Goal: Task Accomplishment & Management: Complete application form

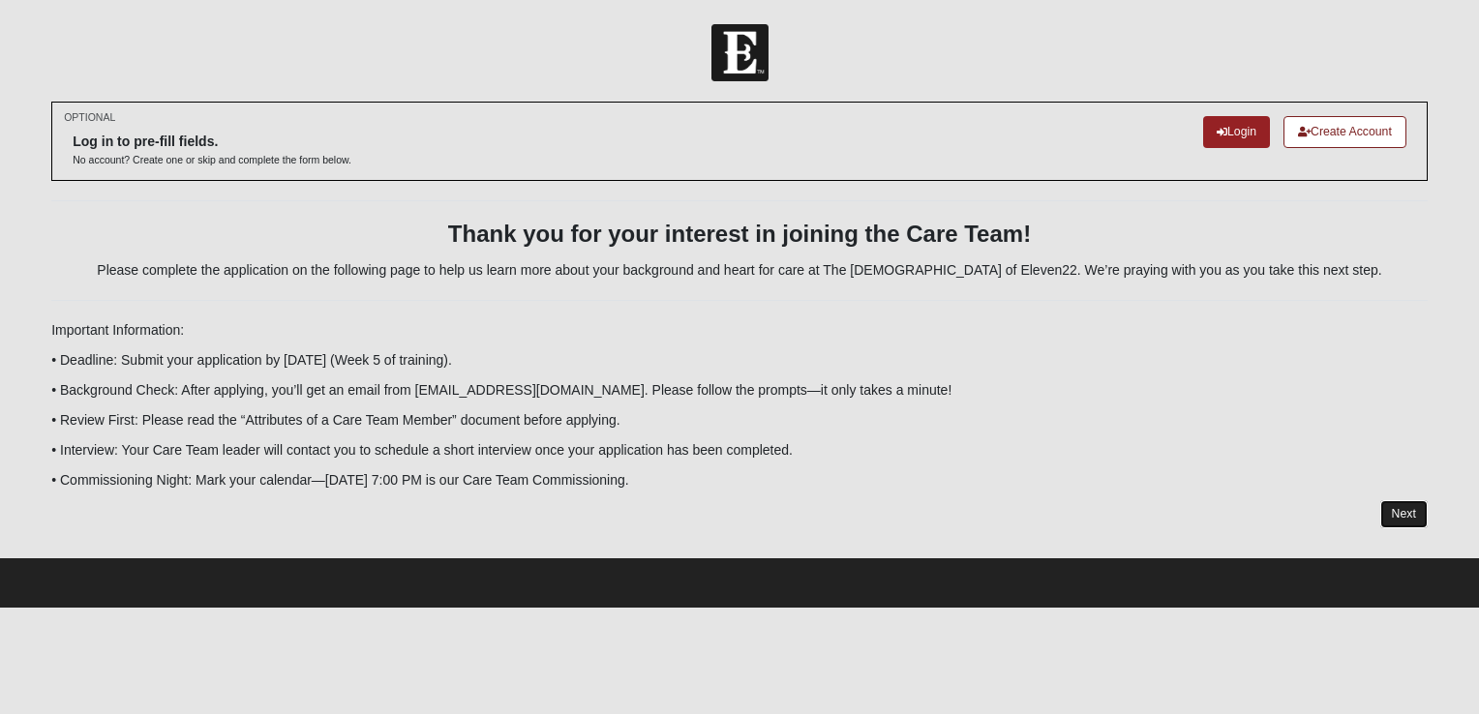
click at [1405, 511] on link "Next" at bounding box center [1403, 514] width 47 height 28
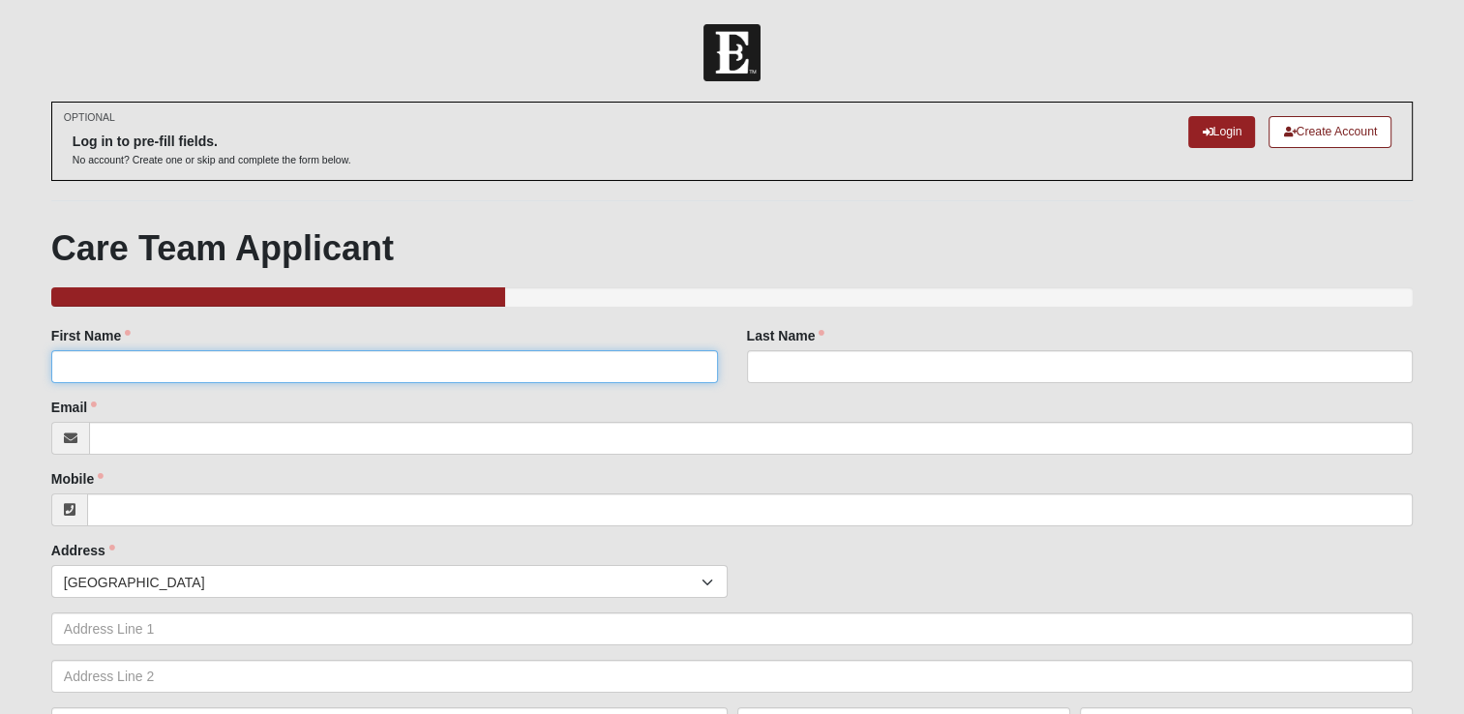
click at [370, 364] on input "First Name" at bounding box center [384, 366] width 667 height 33
type input "[PERSON_NAME]"
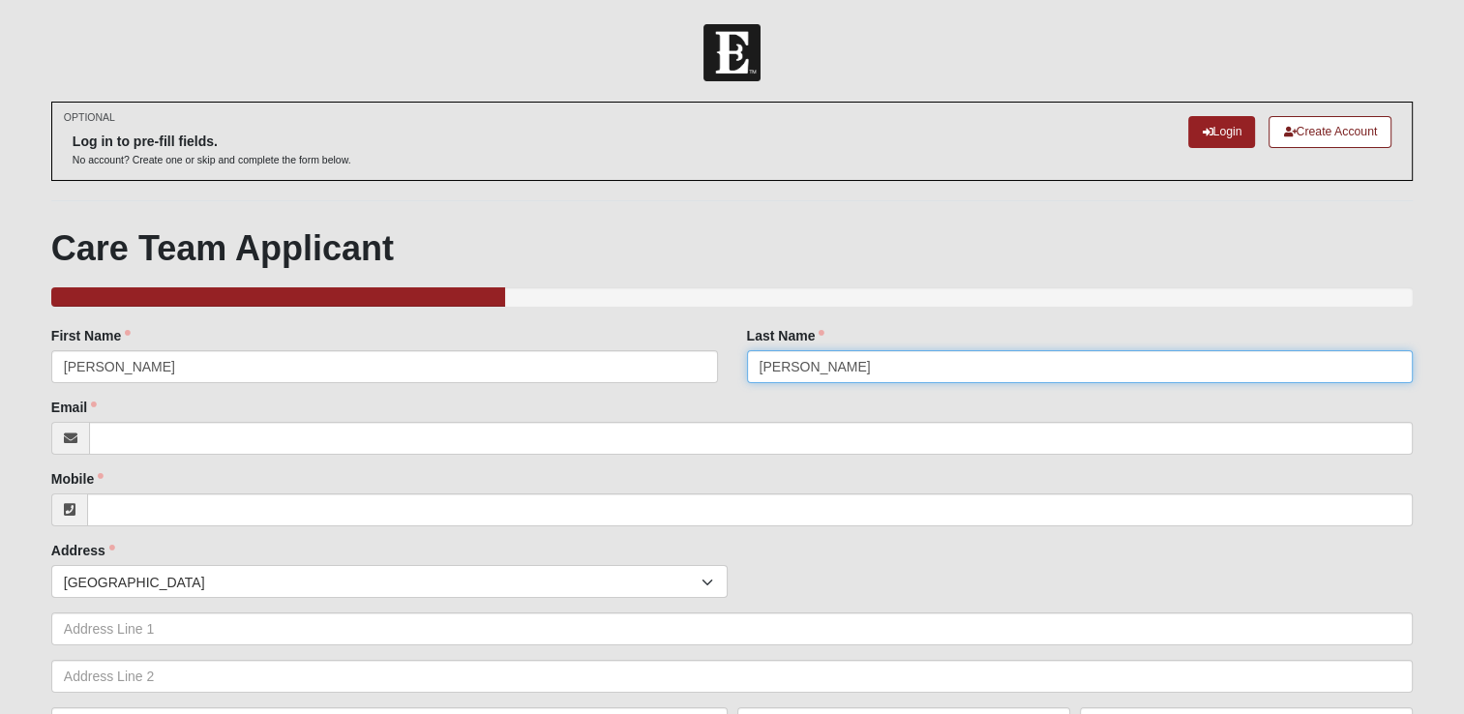
type input "[PERSON_NAME]"
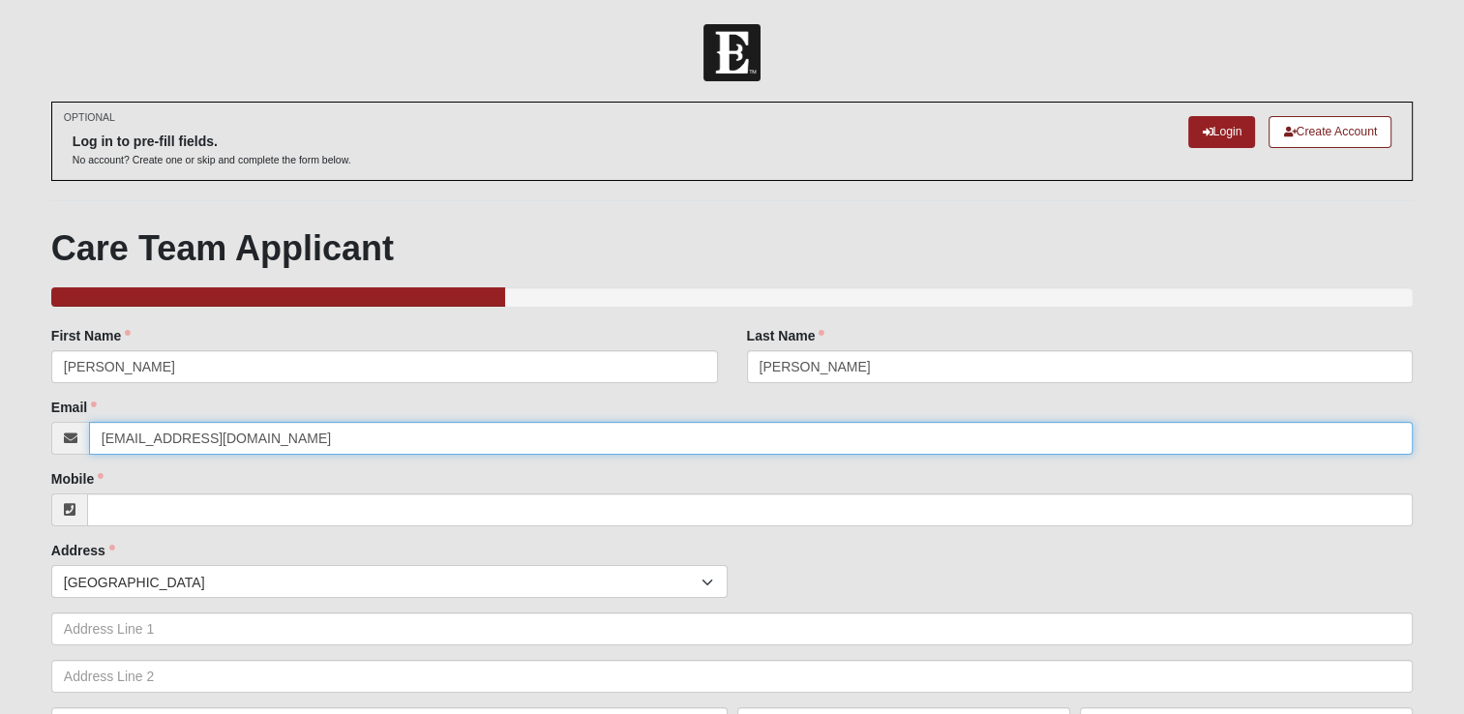
type input "[EMAIL_ADDRESS][DOMAIN_NAME]"
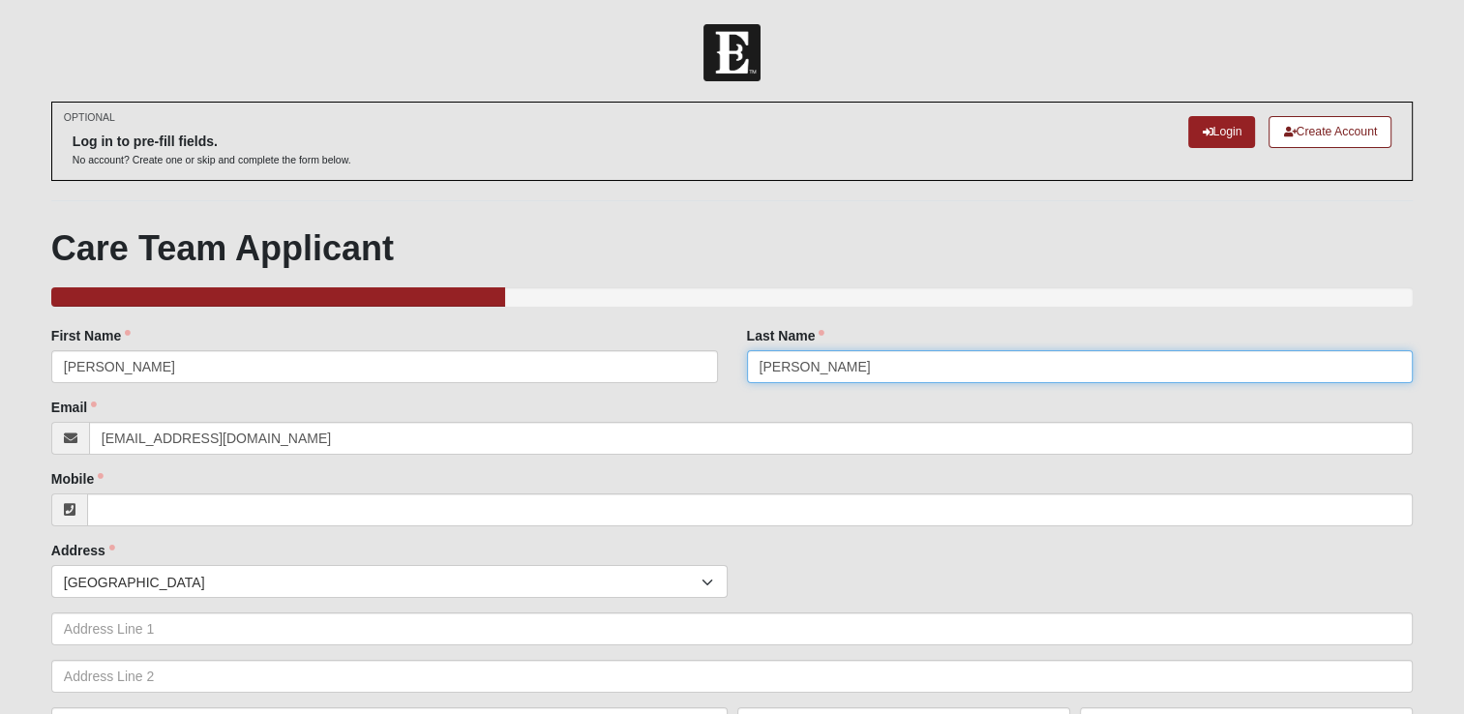
drag, startPoint x: 910, startPoint y: 362, endPoint x: 803, endPoint y: 363, distance: 106.5
click at [803, 363] on input "[PERSON_NAME]" at bounding box center [1080, 366] width 667 height 33
type input "[PERSON_NAME]"
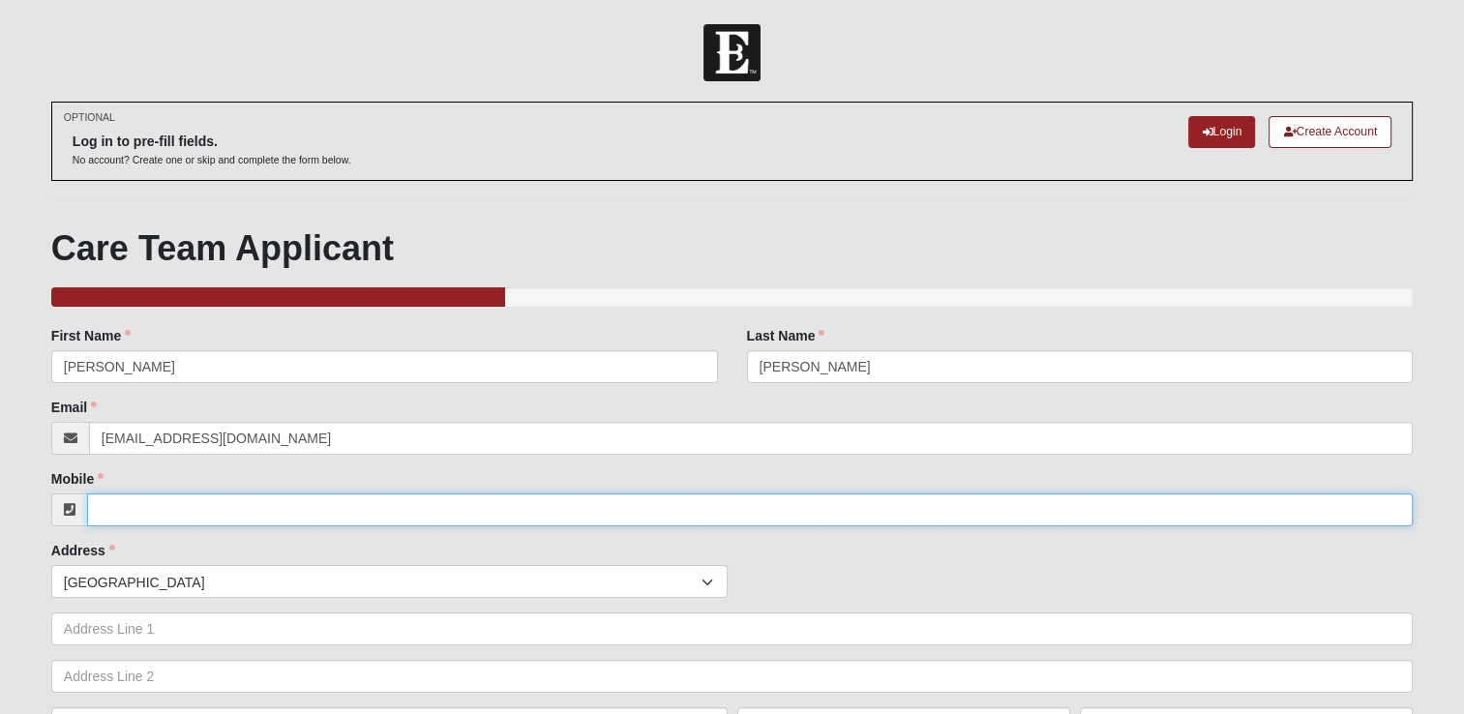
click at [146, 500] on input "Mobile" at bounding box center [750, 510] width 1326 height 33
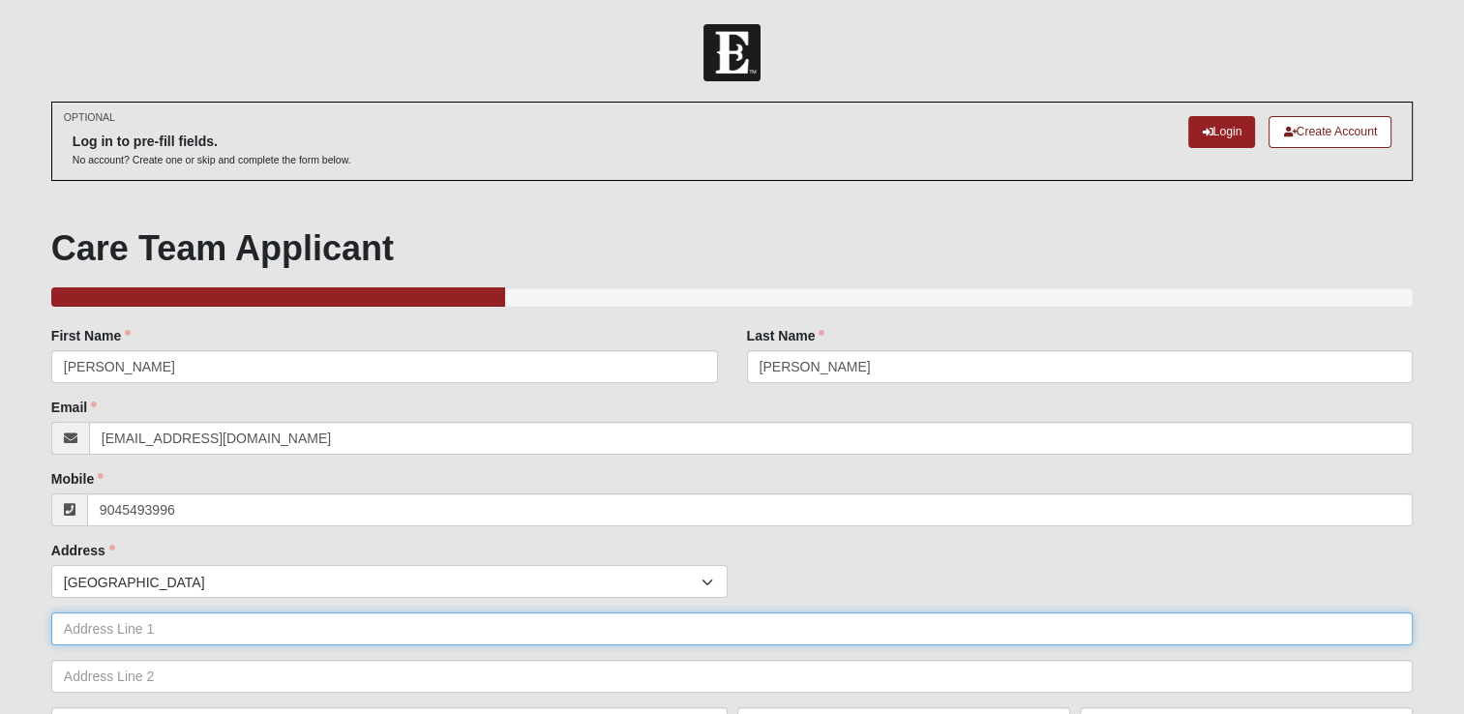
type input "[PHONE_NUMBER]"
type input "[STREET_ADDRESS]"
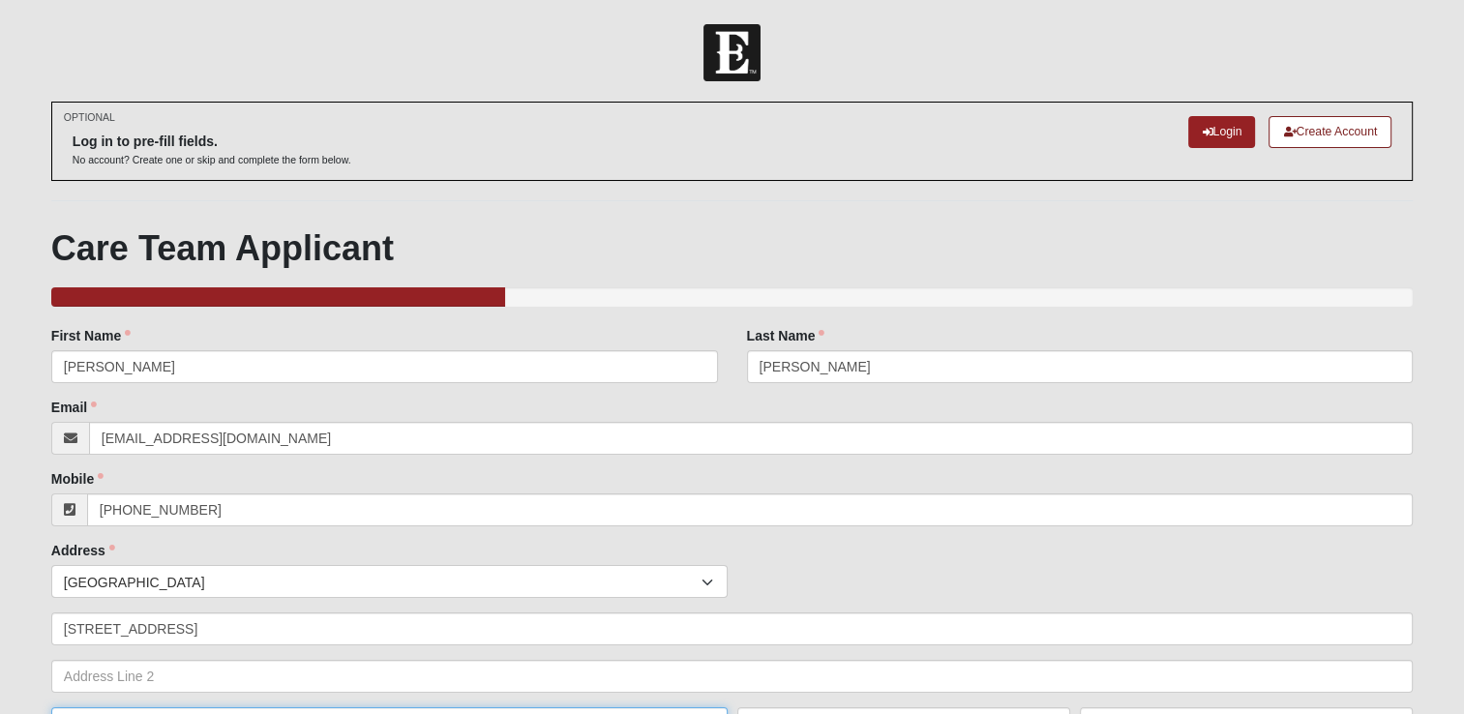
scroll to position [24, 0]
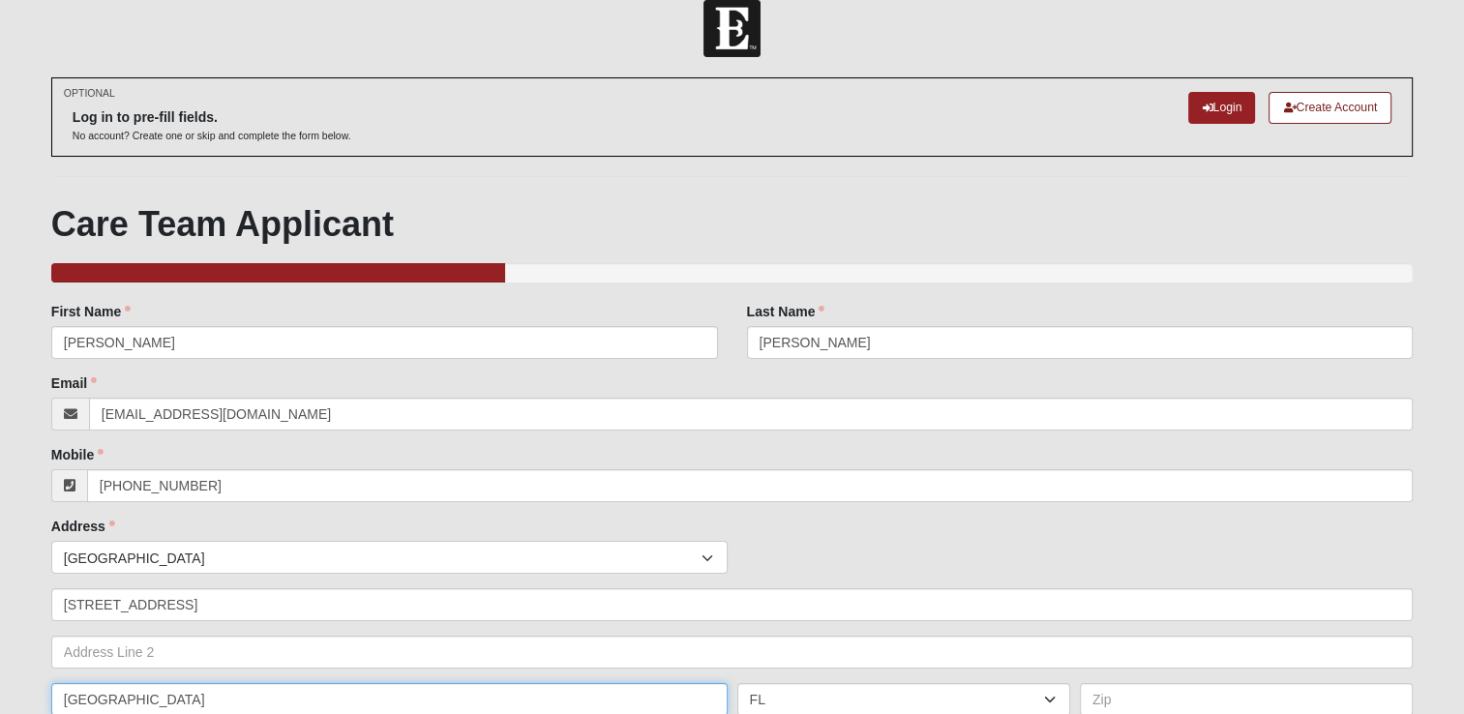
type input "[GEOGRAPHIC_DATA]"
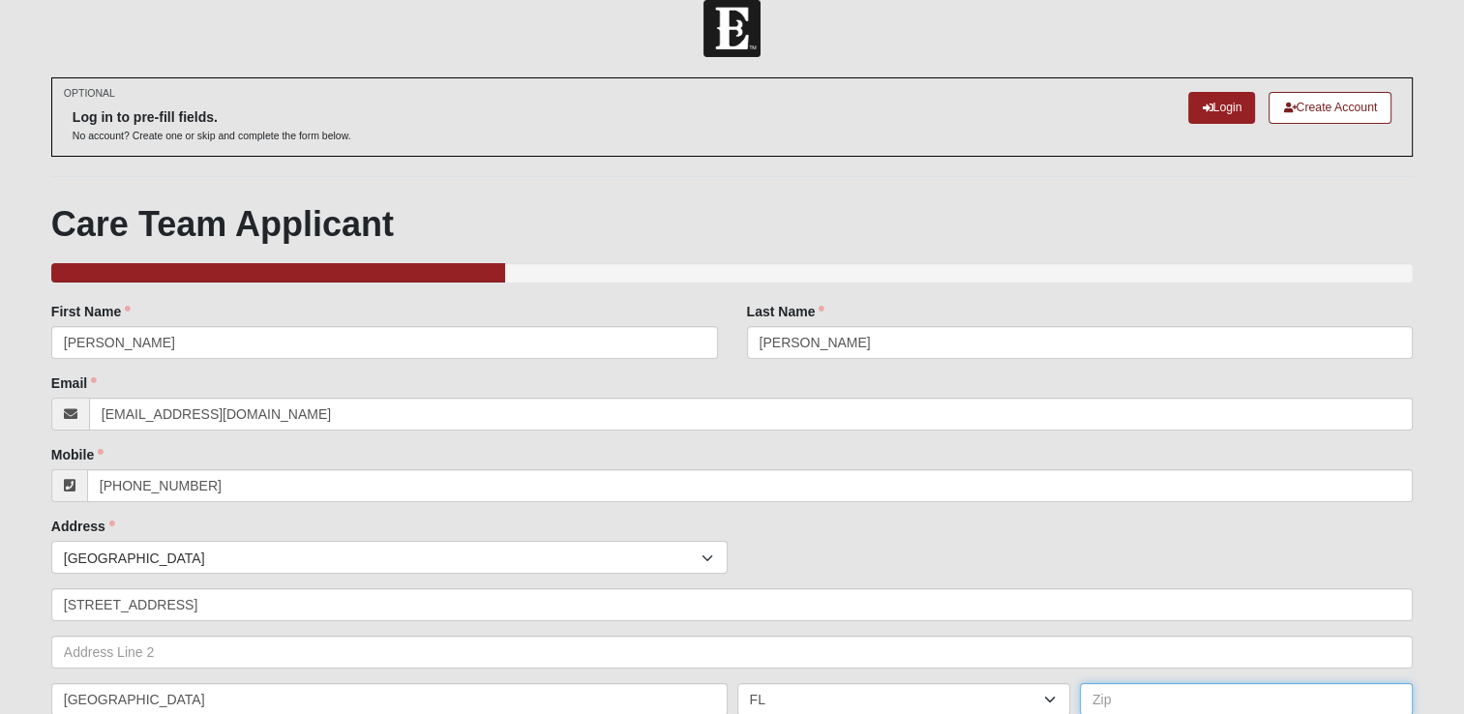
type input "3"
type input "32277"
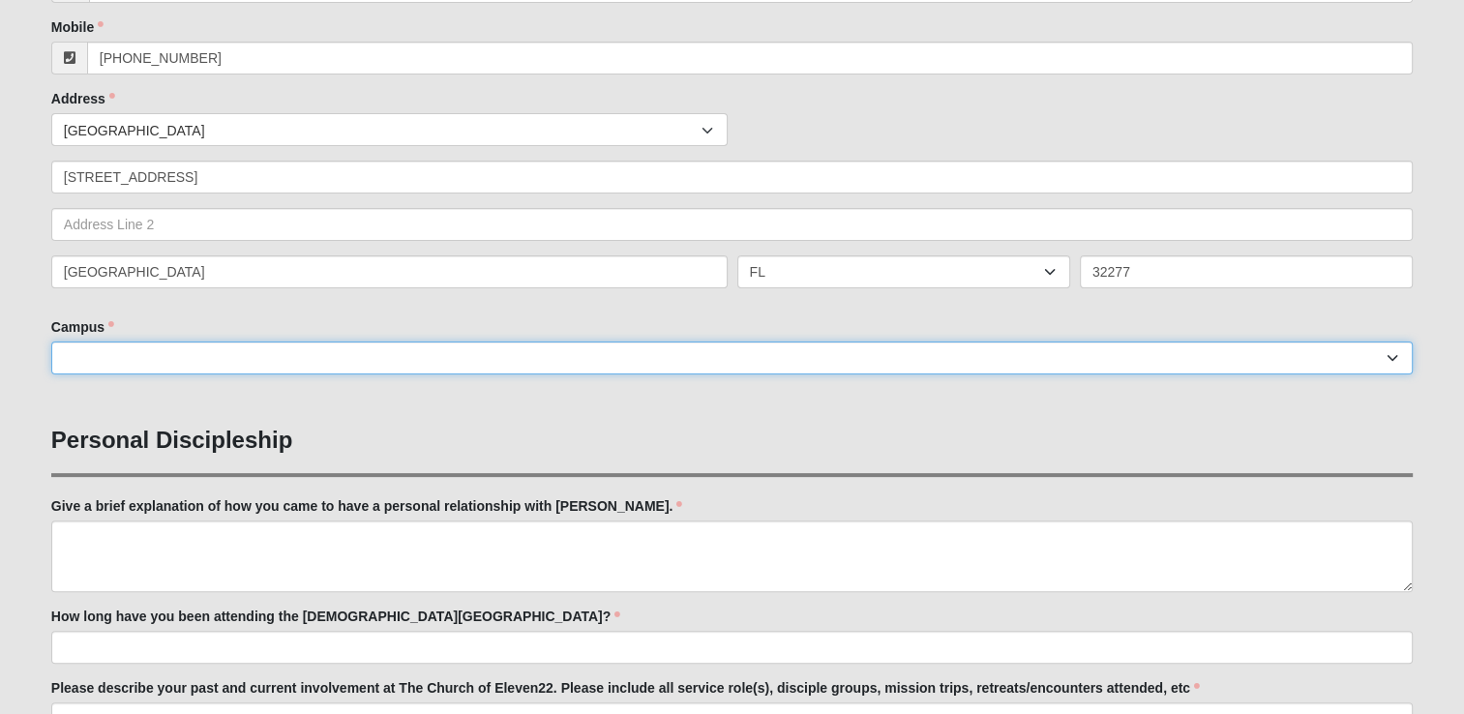
click at [180, 366] on select "[GEOGRAPHIC_DATA] [GEOGRAPHIC_DATA] (Coming Soon) Eleven22 Online [PERSON_NAME]…" at bounding box center [732, 358] width 1362 height 33
select select "3"
click at [51, 342] on select "[GEOGRAPHIC_DATA] [GEOGRAPHIC_DATA] (Coming Soon) Eleven22 Online [PERSON_NAME]…" at bounding box center [732, 358] width 1362 height 33
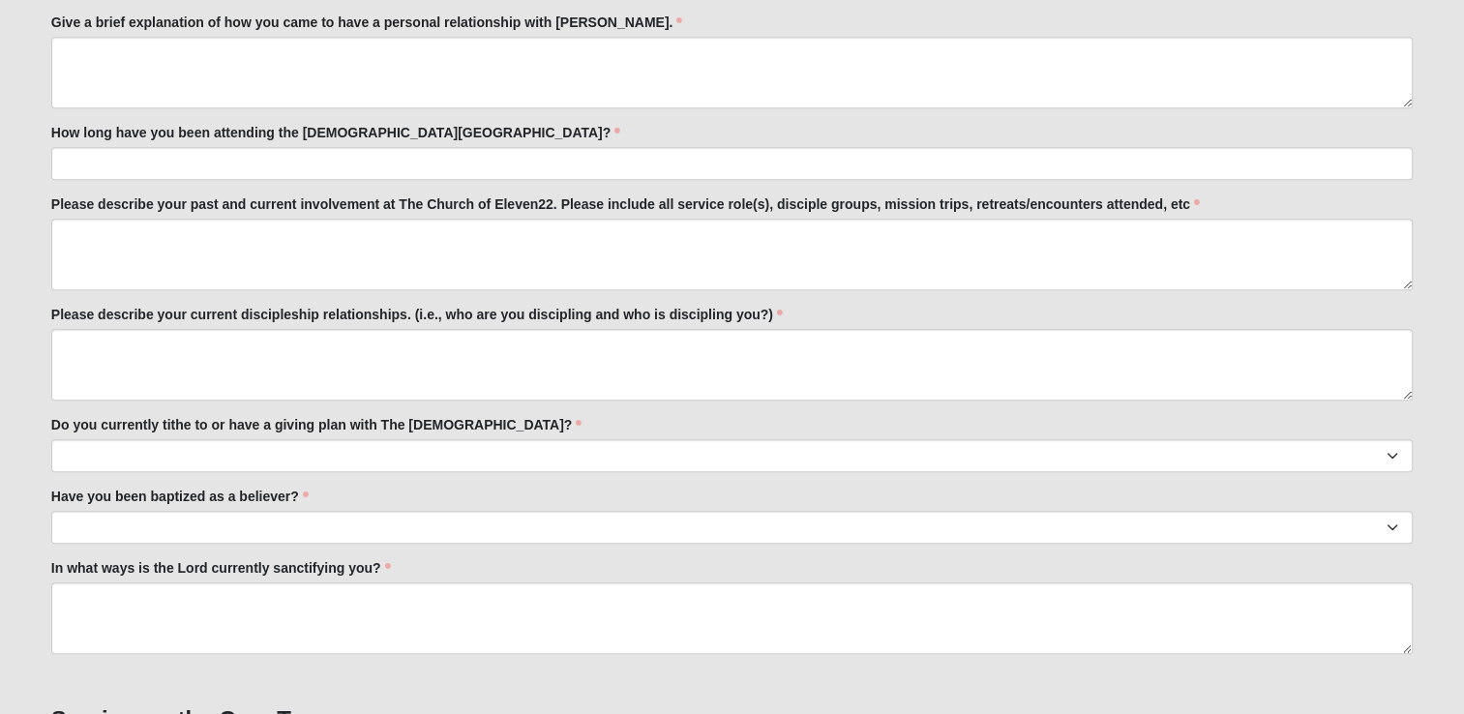
scroll to position [839, 0]
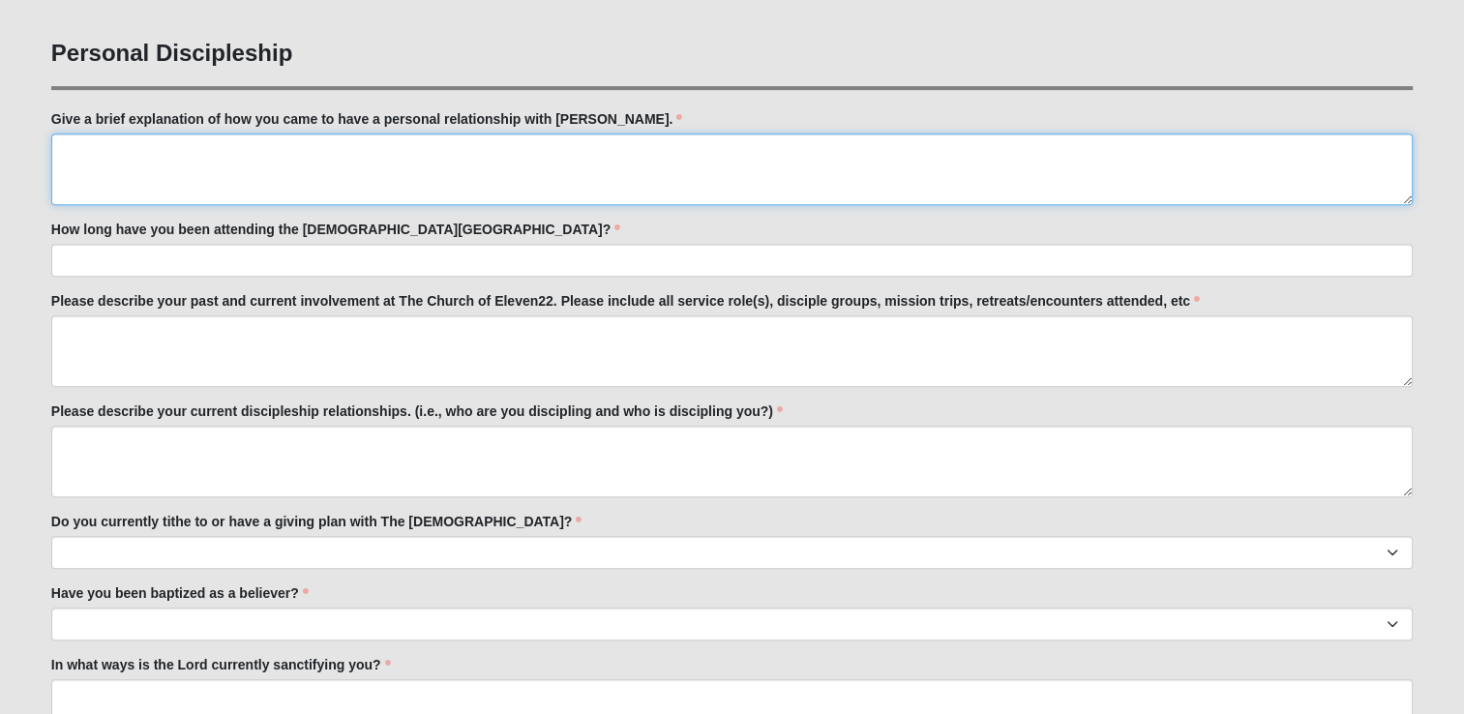
click at [410, 187] on textarea "Give a brief explanation of how you came to have a personal relationship with […" at bounding box center [732, 170] width 1362 height 72
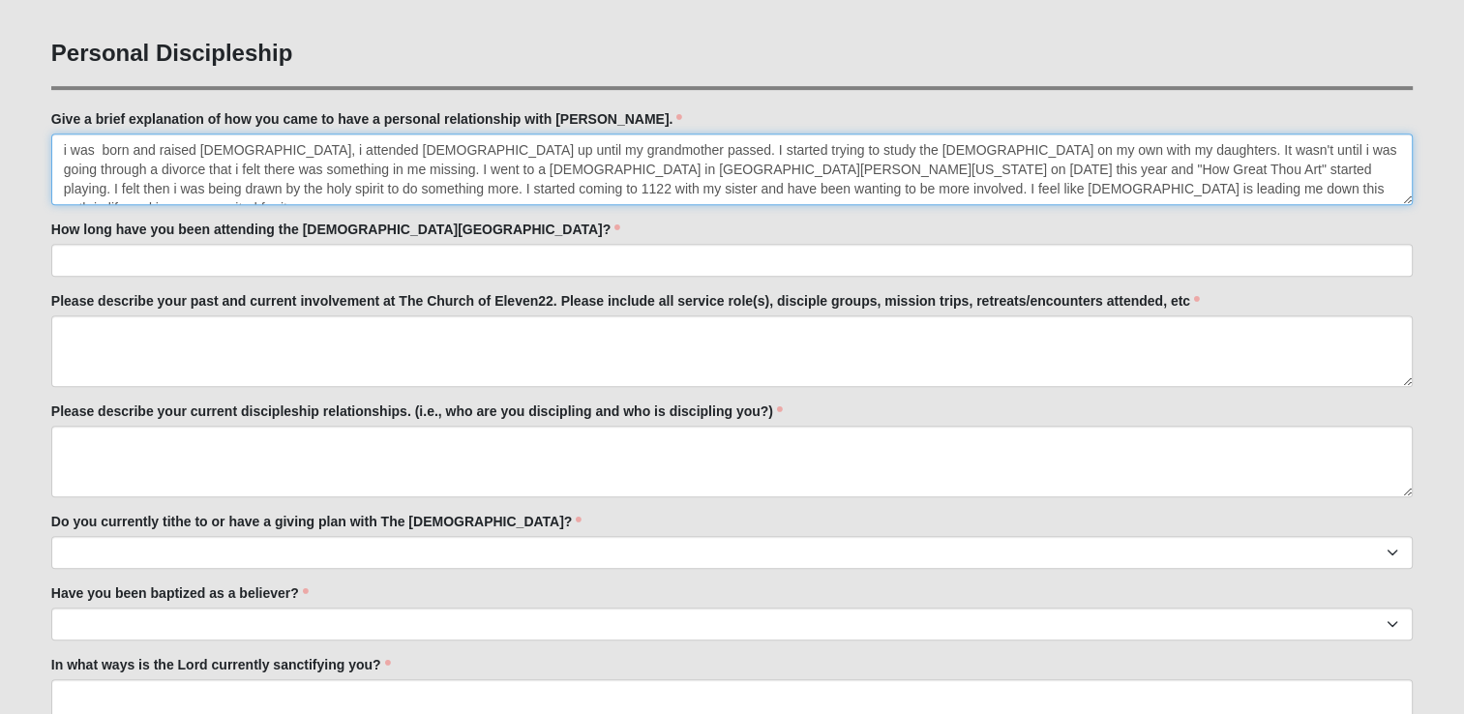
type textarea "i was born and raised [DEMOGRAPHIC_DATA], i attended [DEMOGRAPHIC_DATA] up unti…"
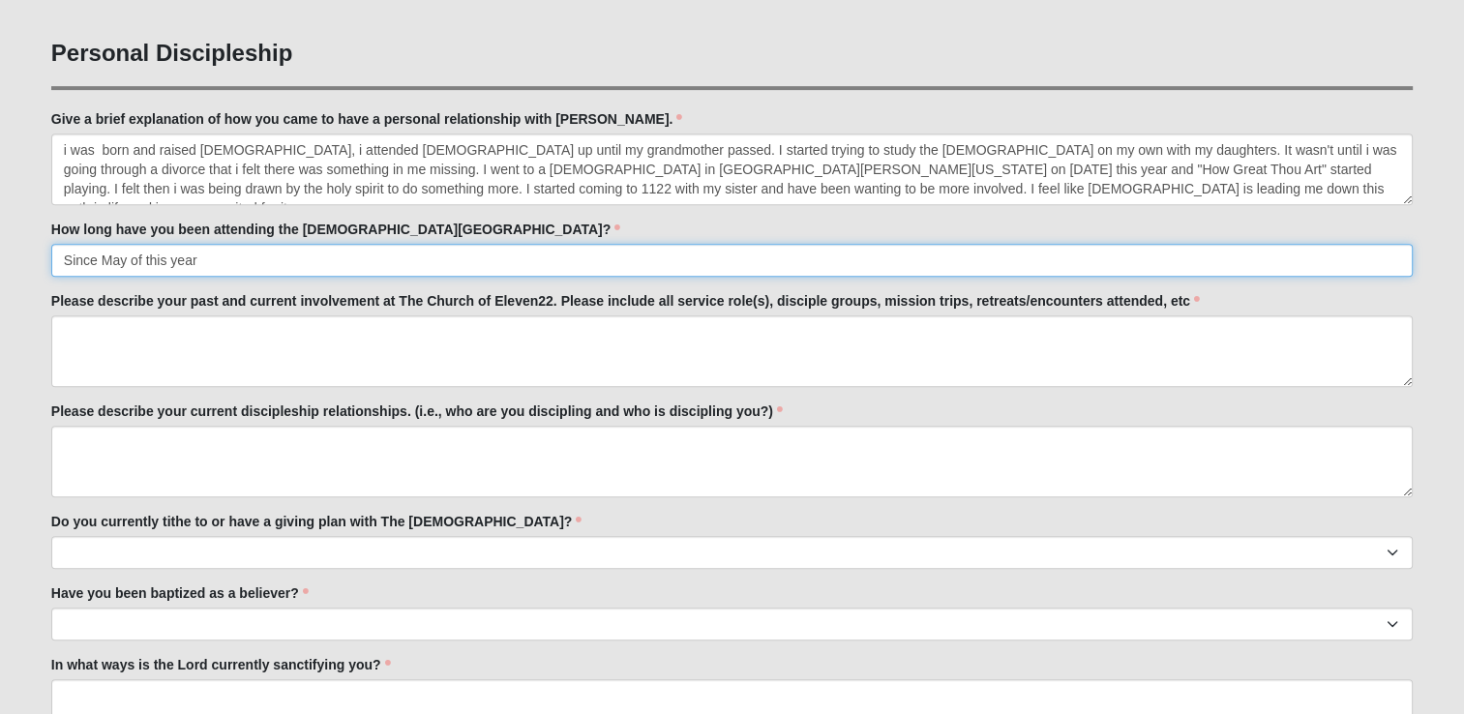
type input "Since May of this year"
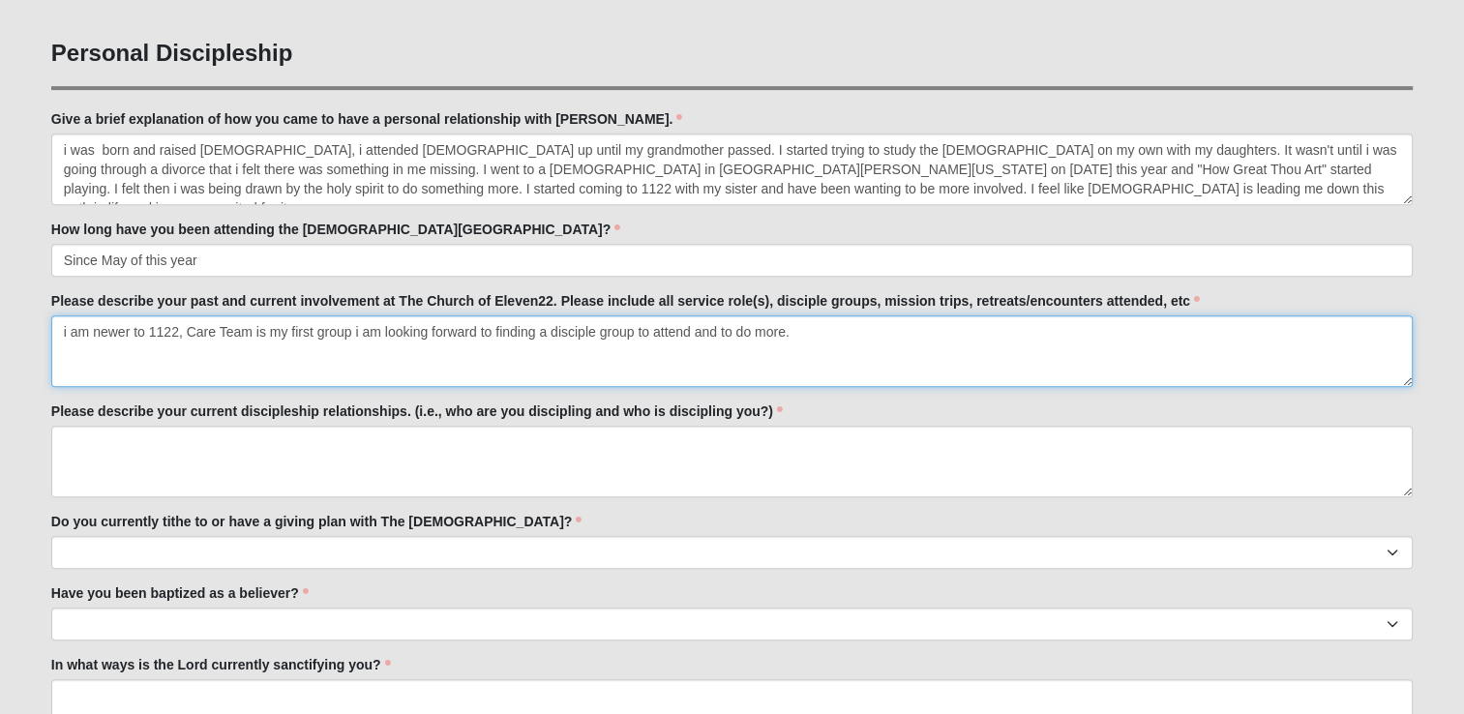
type textarea "i am newer to 1122, Care Team is my first group i am looking forward to finding…"
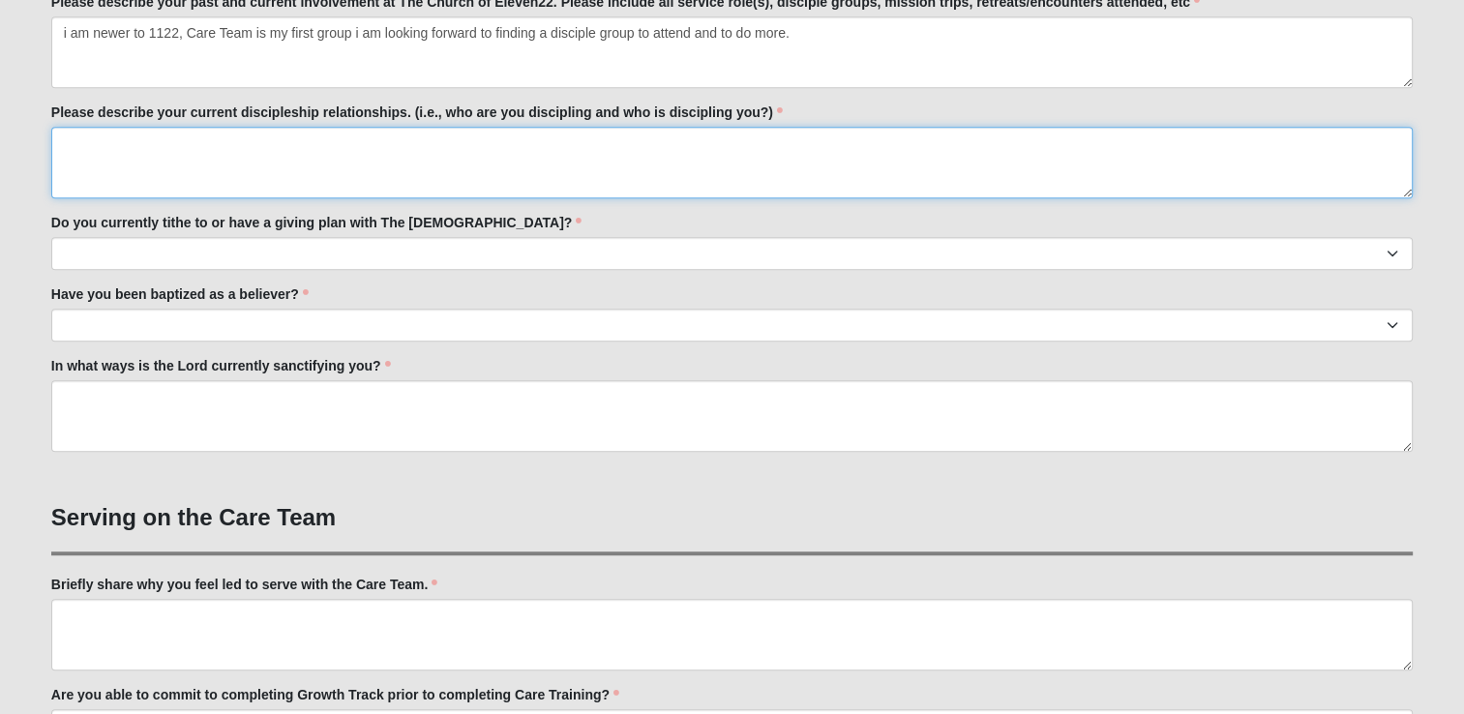
scroll to position [1129, 0]
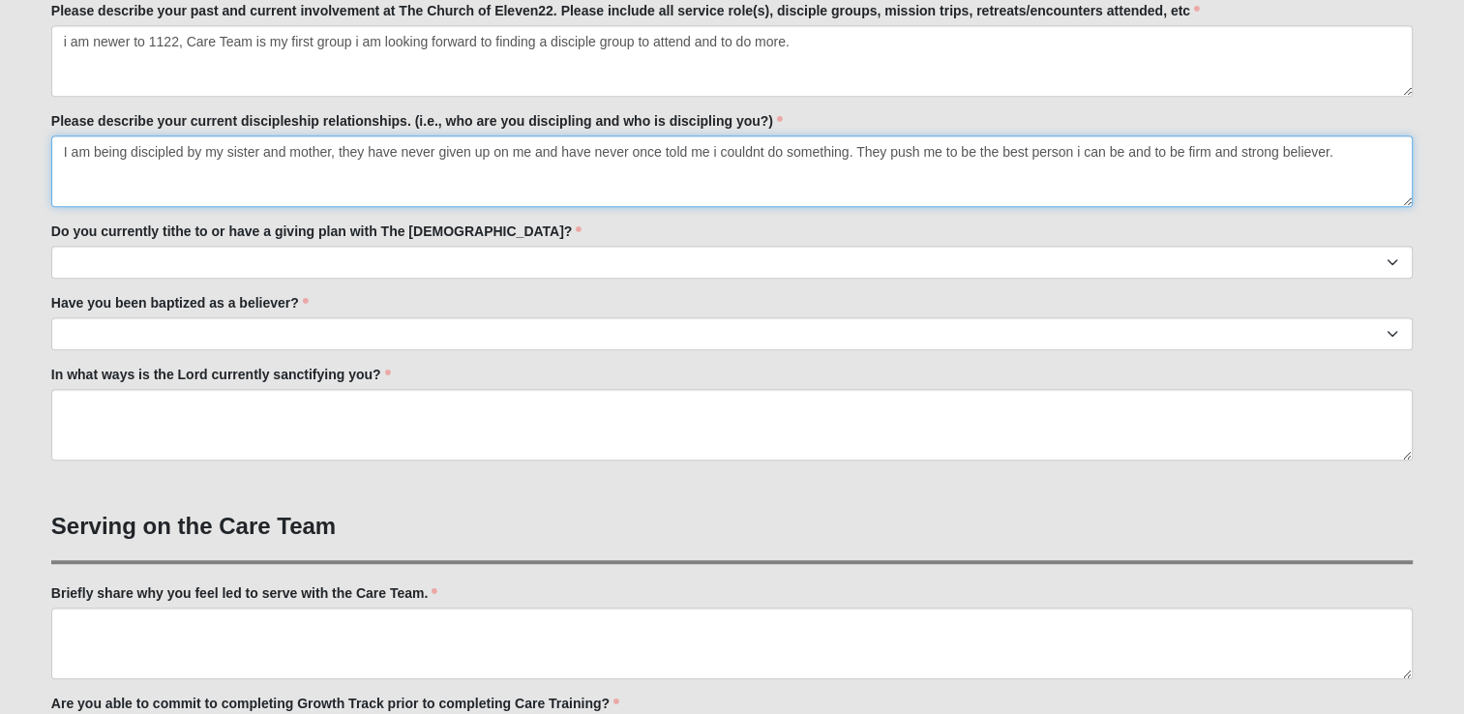
type textarea "I am being discipled by my sister and mother, they have never given up on me an…"
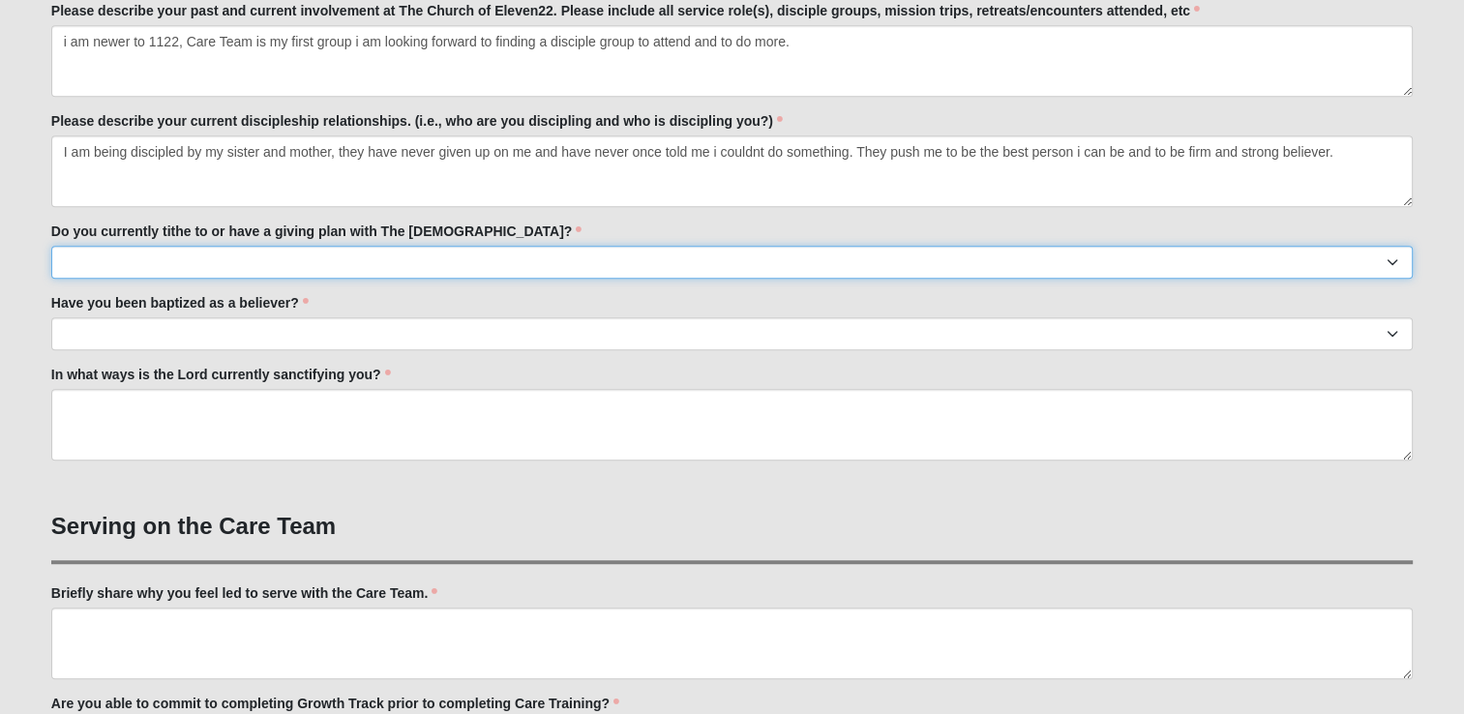
click at [451, 256] on select "No Yes" at bounding box center [732, 262] width 1362 height 33
select select "True"
click at [51, 246] on select "No Yes" at bounding box center [732, 262] width 1362 height 33
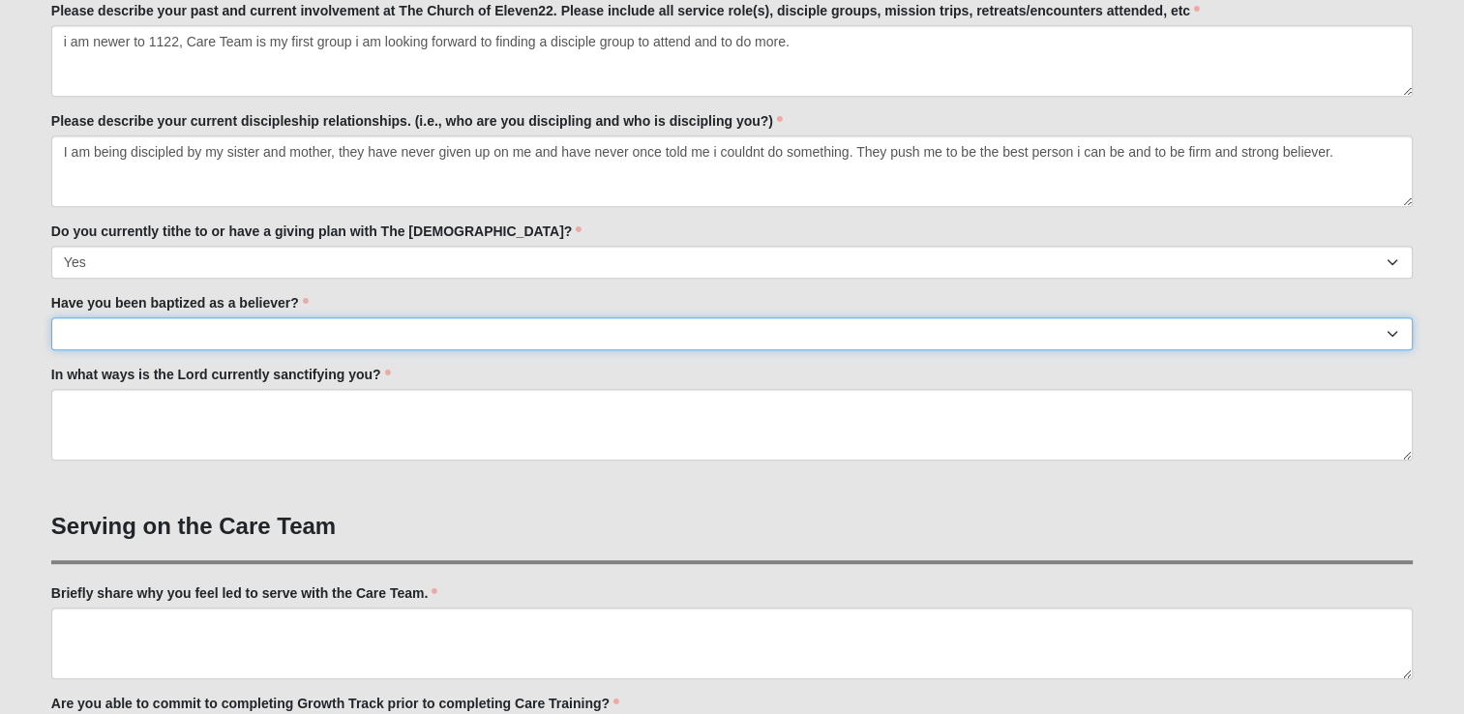
click at [301, 330] on select "No Yes" at bounding box center [732, 333] width 1362 height 33
select select "True"
click at [51, 317] on select "No Yes" at bounding box center [732, 333] width 1362 height 33
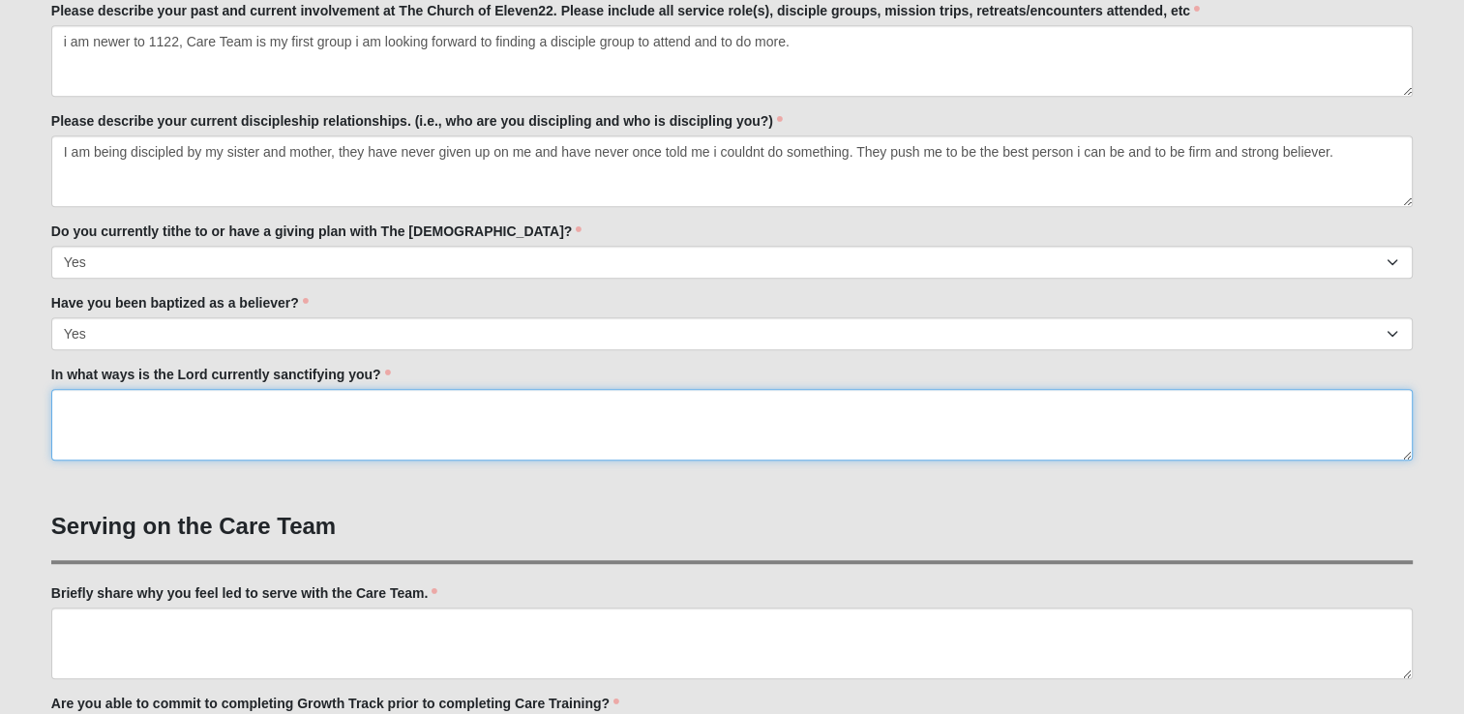
click at [252, 397] on textarea "In what ways is the Lord currently sanctifying you?" at bounding box center [732, 425] width 1362 height 72
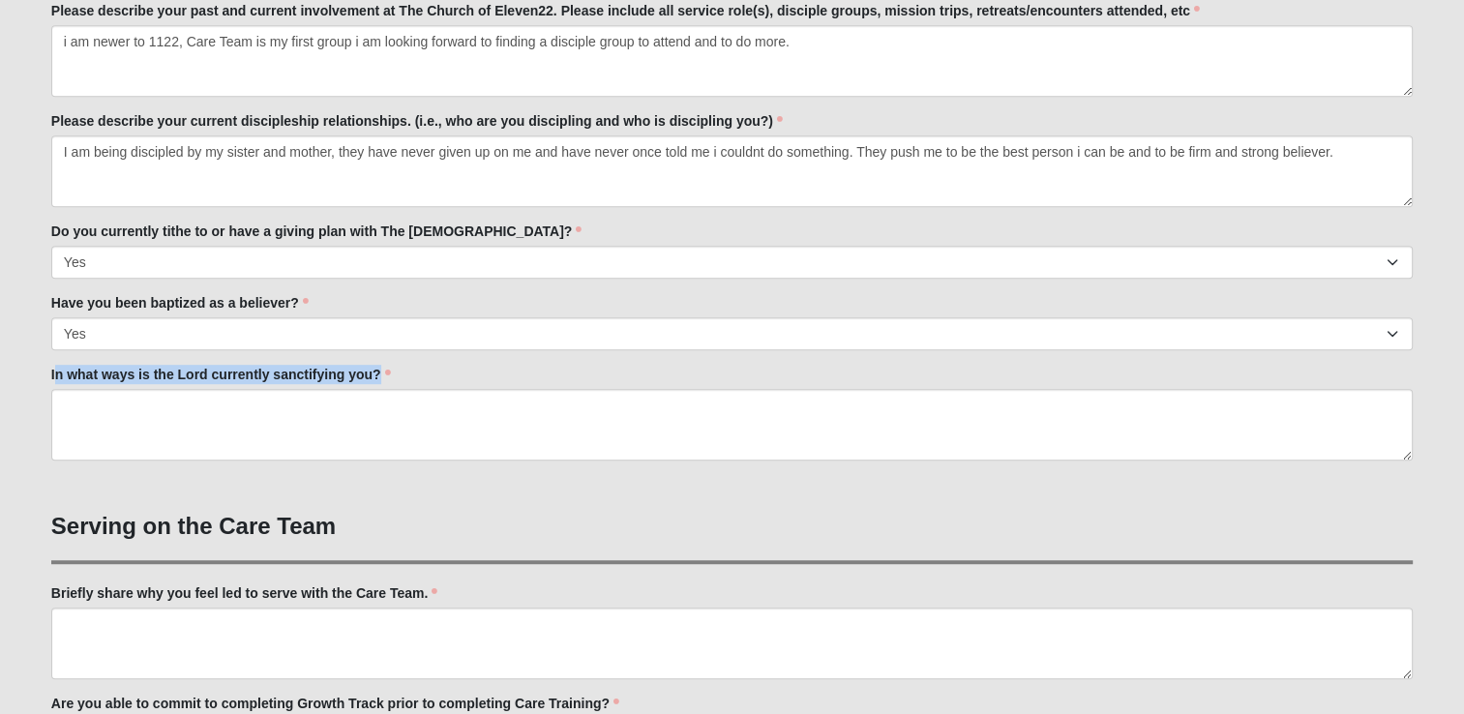
drag, startPoint x: 54, startPoint y: 371, endPoint x: 399, endPoint y: 377, distance: 344.6
click at [399, 377] on div "In what ways is the Lord currently sanctifying you? In what ways is the Lord cu…" at bounding box center [732, 413] width 1362 height 96
copy label "n what ways is the Lord currently sanctifying you?"
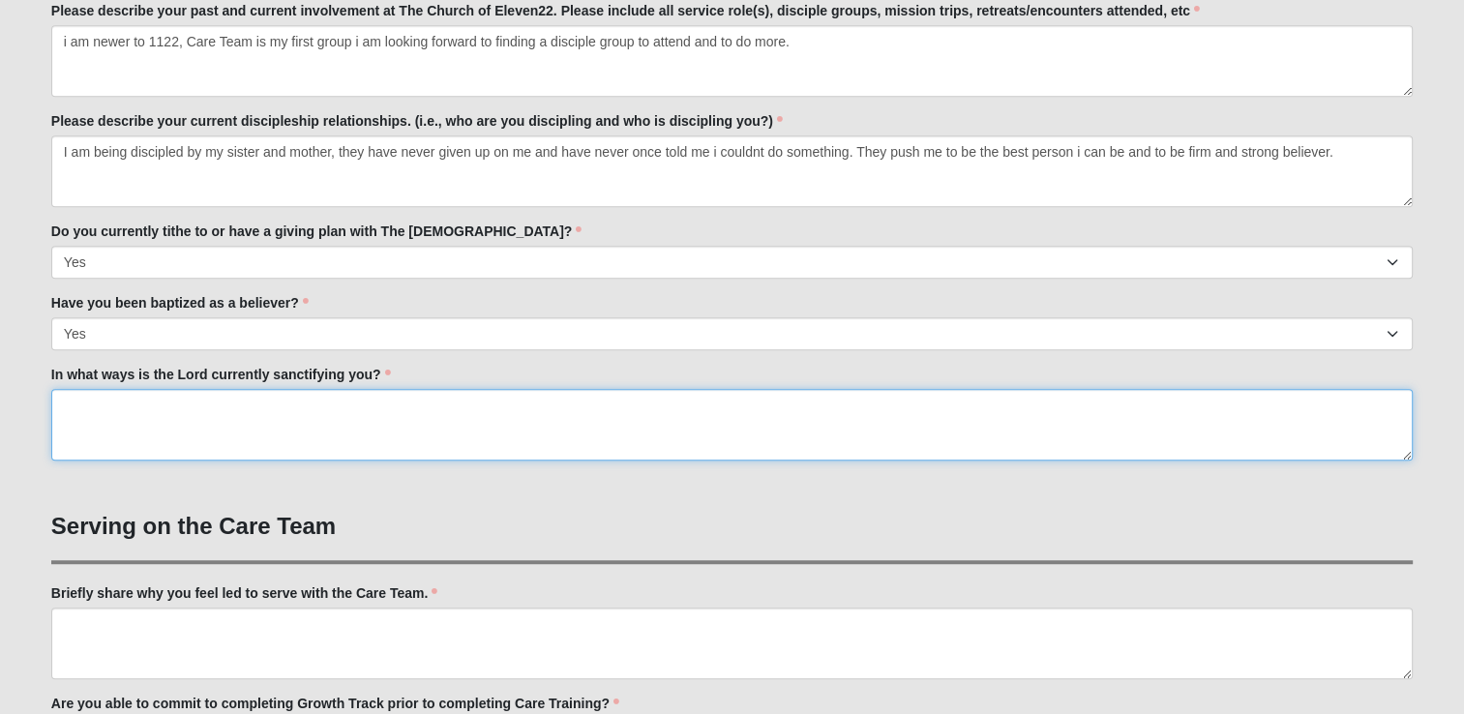
click at [256, 435] on textarea "In what ways is the Lord currently sanctifying you?" at bounding box center [732, 425] width 1362 height 72
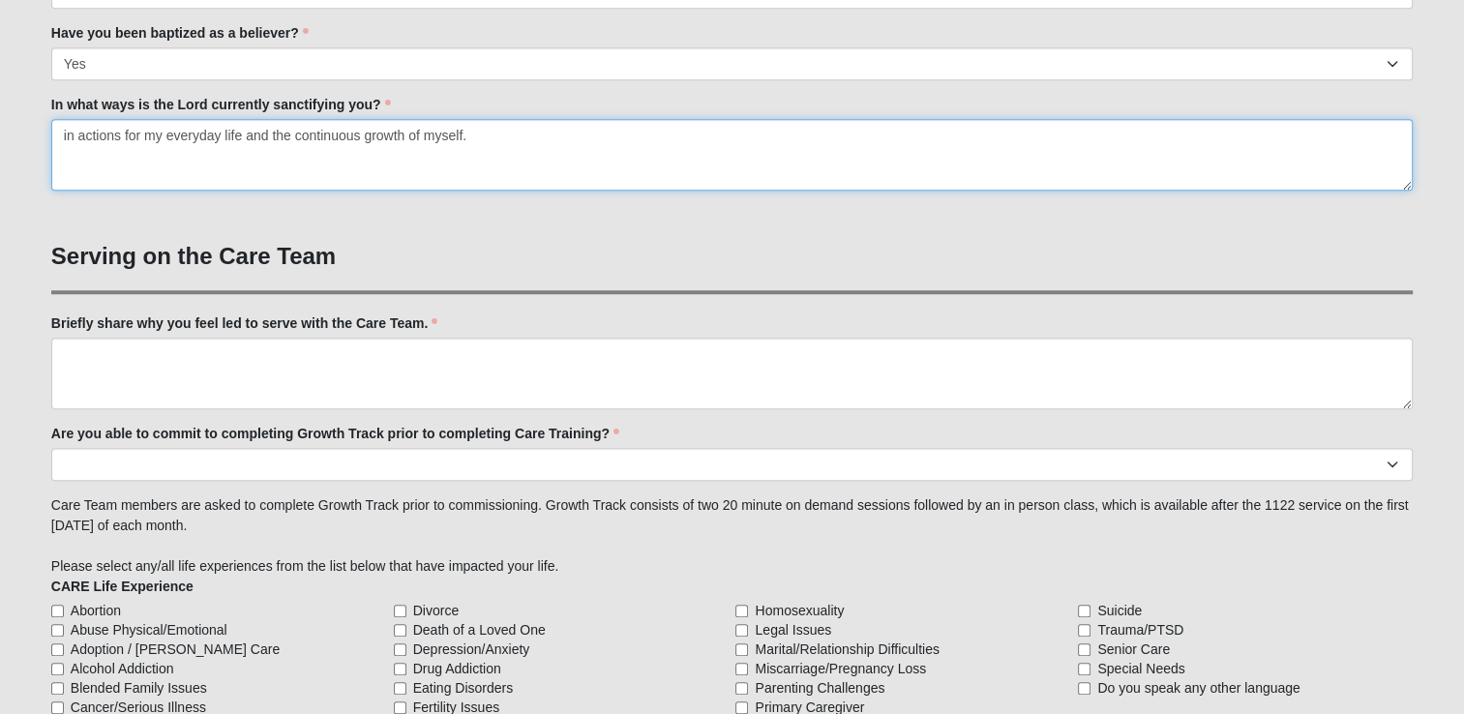
scroll to position [1517, 0]
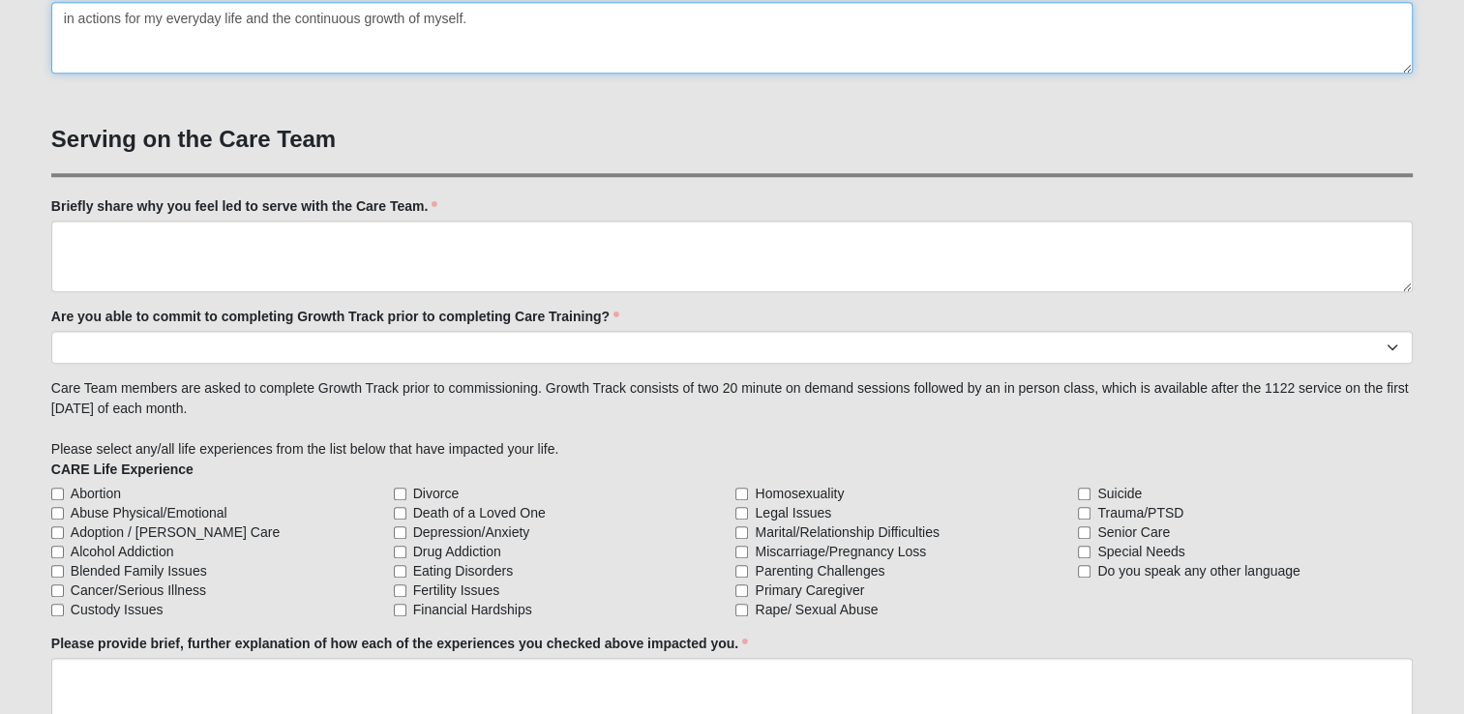
type textarea "in actions for my everyday life and the continuous growth of myself."
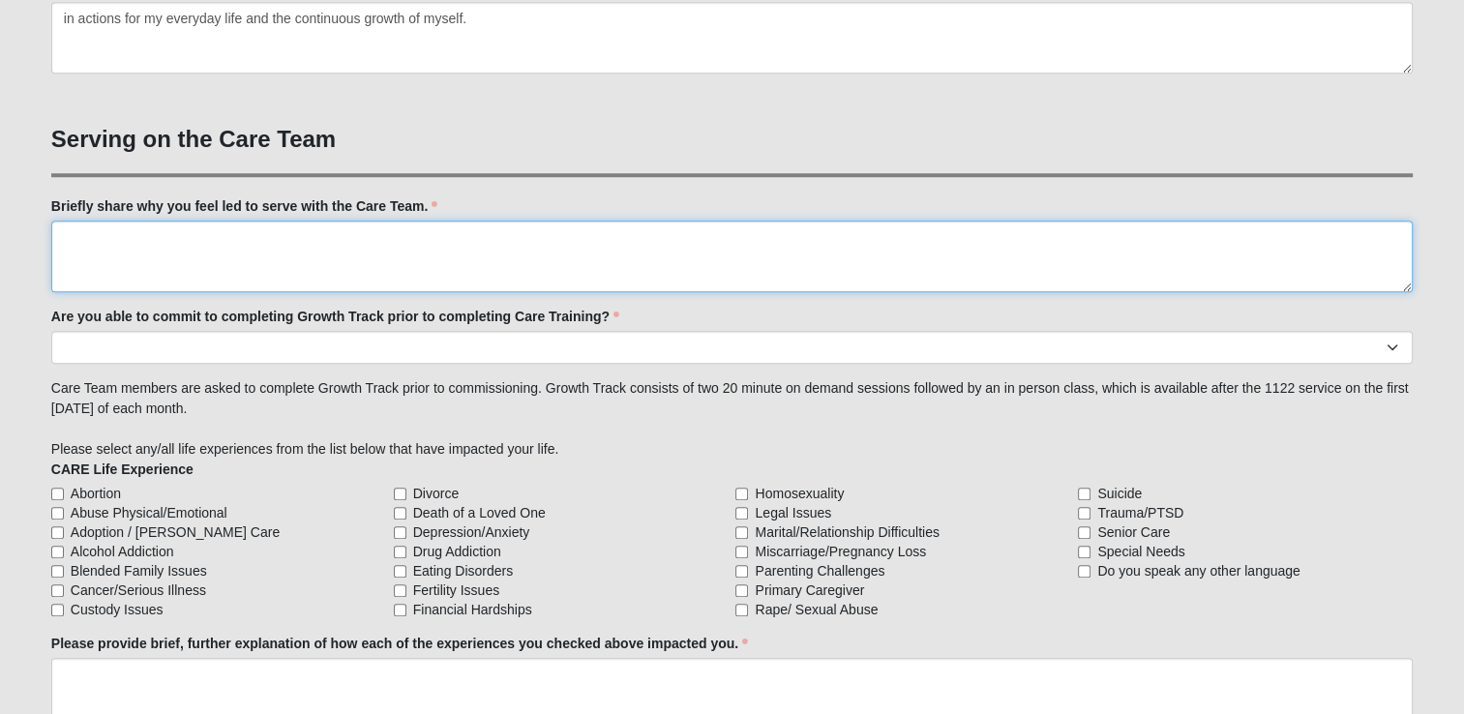
click at [316, 256] on textarea "Briefly share why you feel led to serve with the Care Team." at bounding box center [732, 257] width 1362 height 72
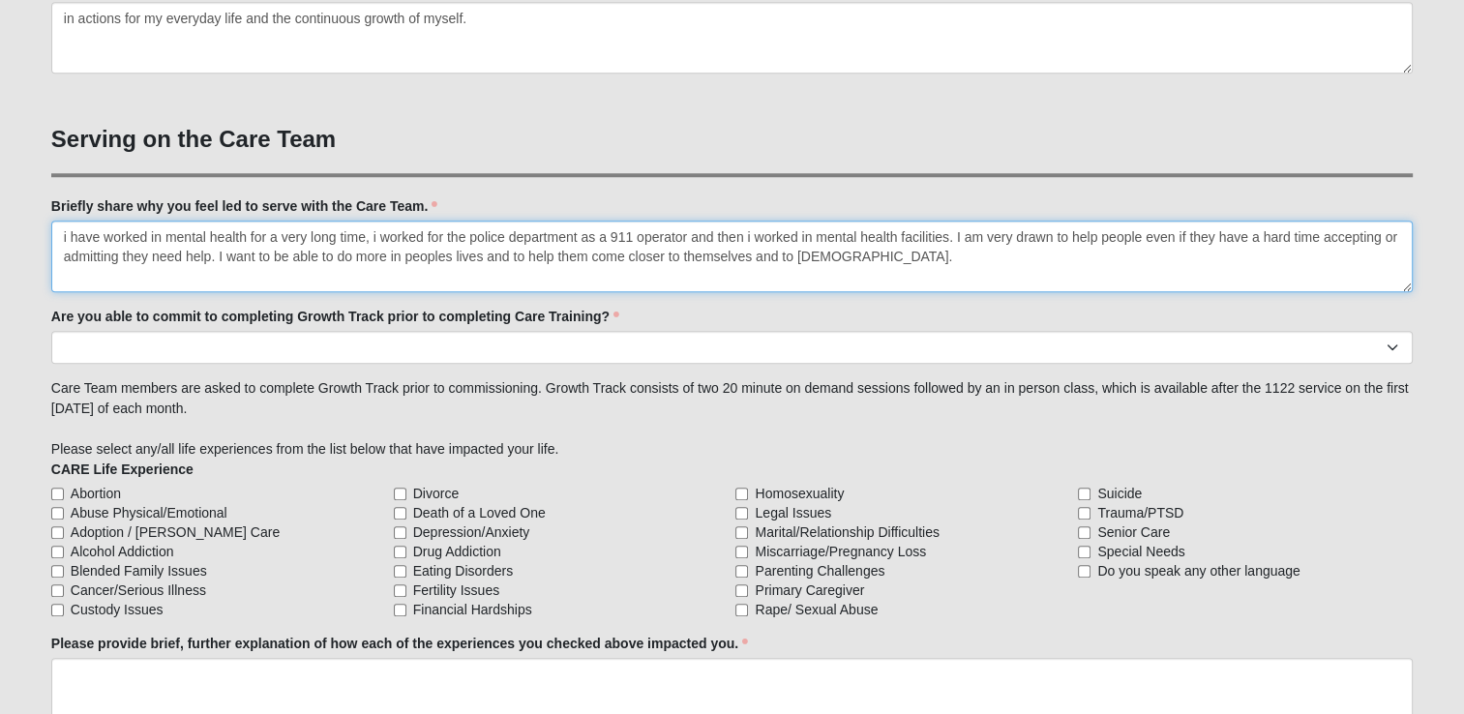
type textarea "i have worked in mental health for a very long time, i worked for the police de…"
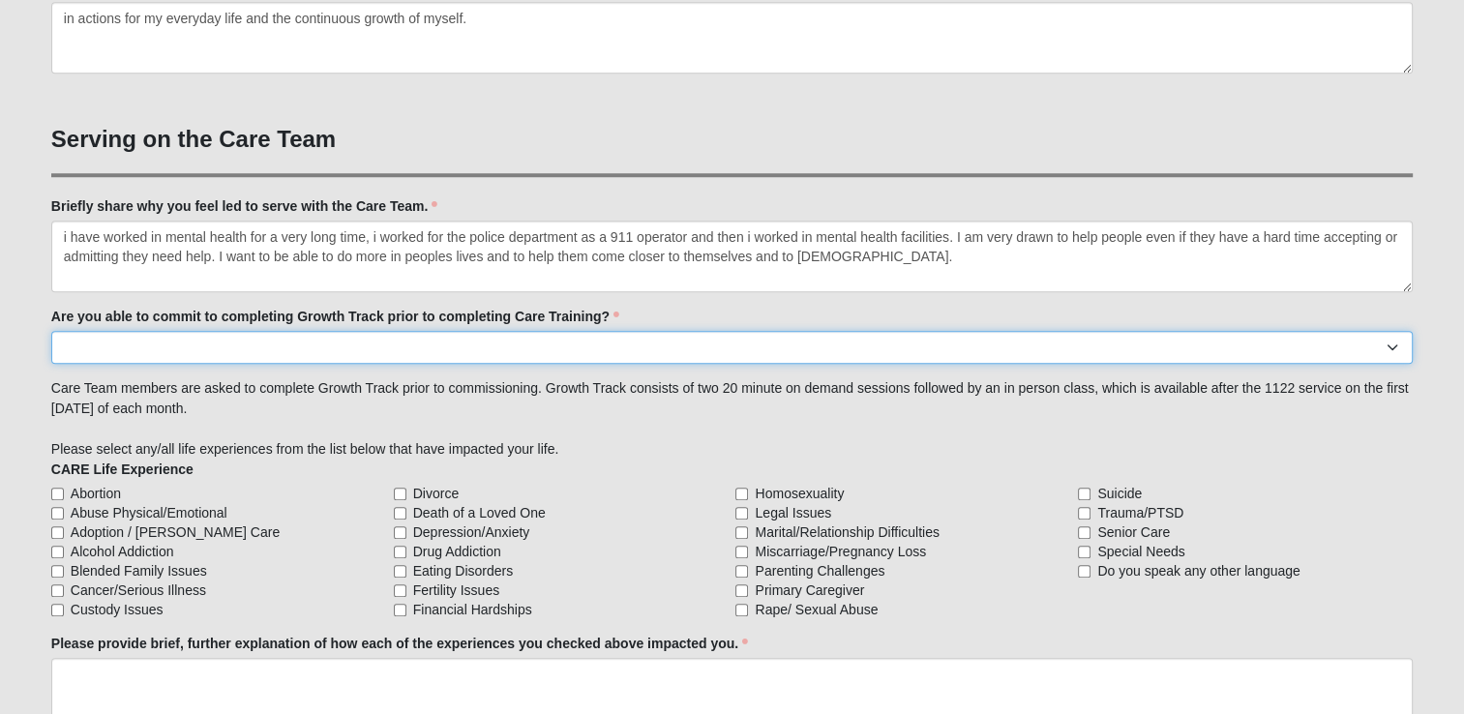
click at [238, 361] on select "Yes No Already Completed" at bounding box center [732, 347] width 1362 height 33
select select "Yes"
click at [51, 331] on select "Yes No Already Completed" at bounding box center [732, 347] width 1362 height 33
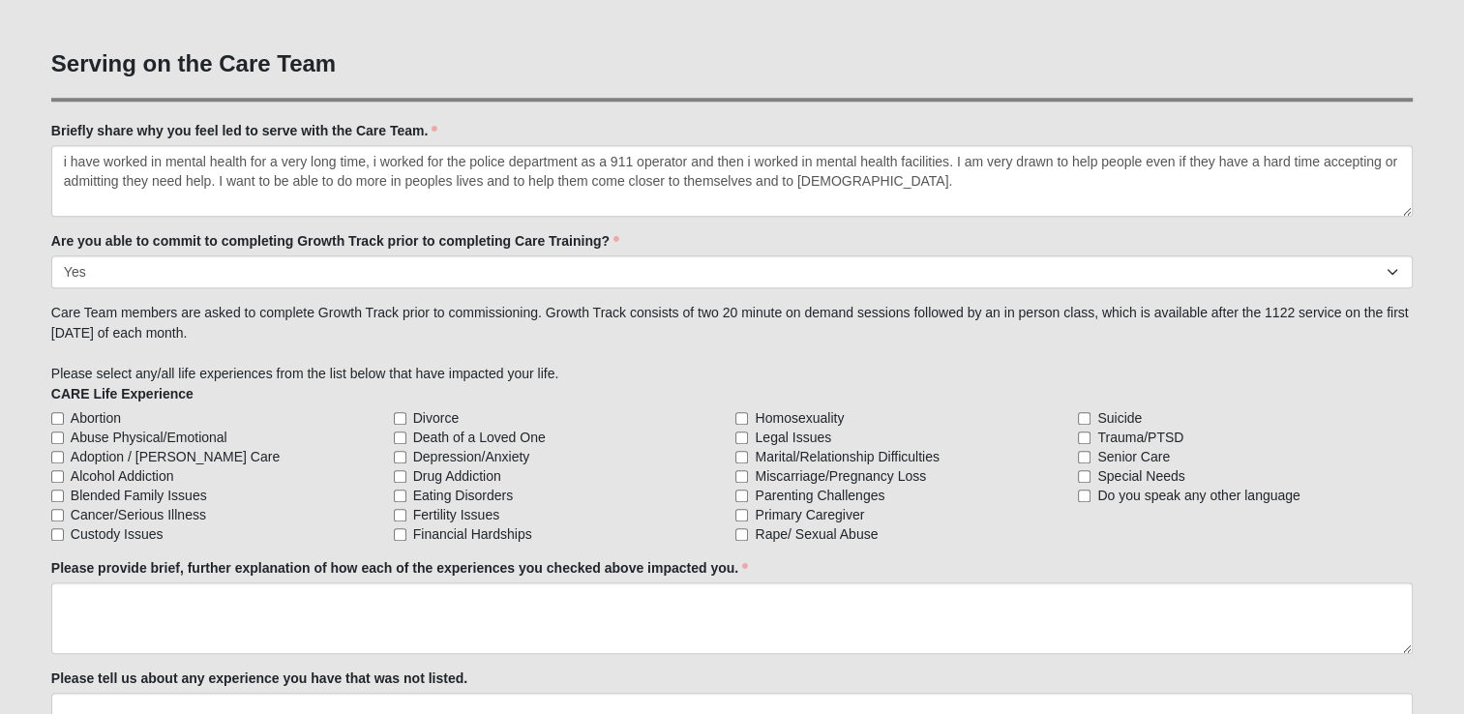
scroll to position [1613, 0]
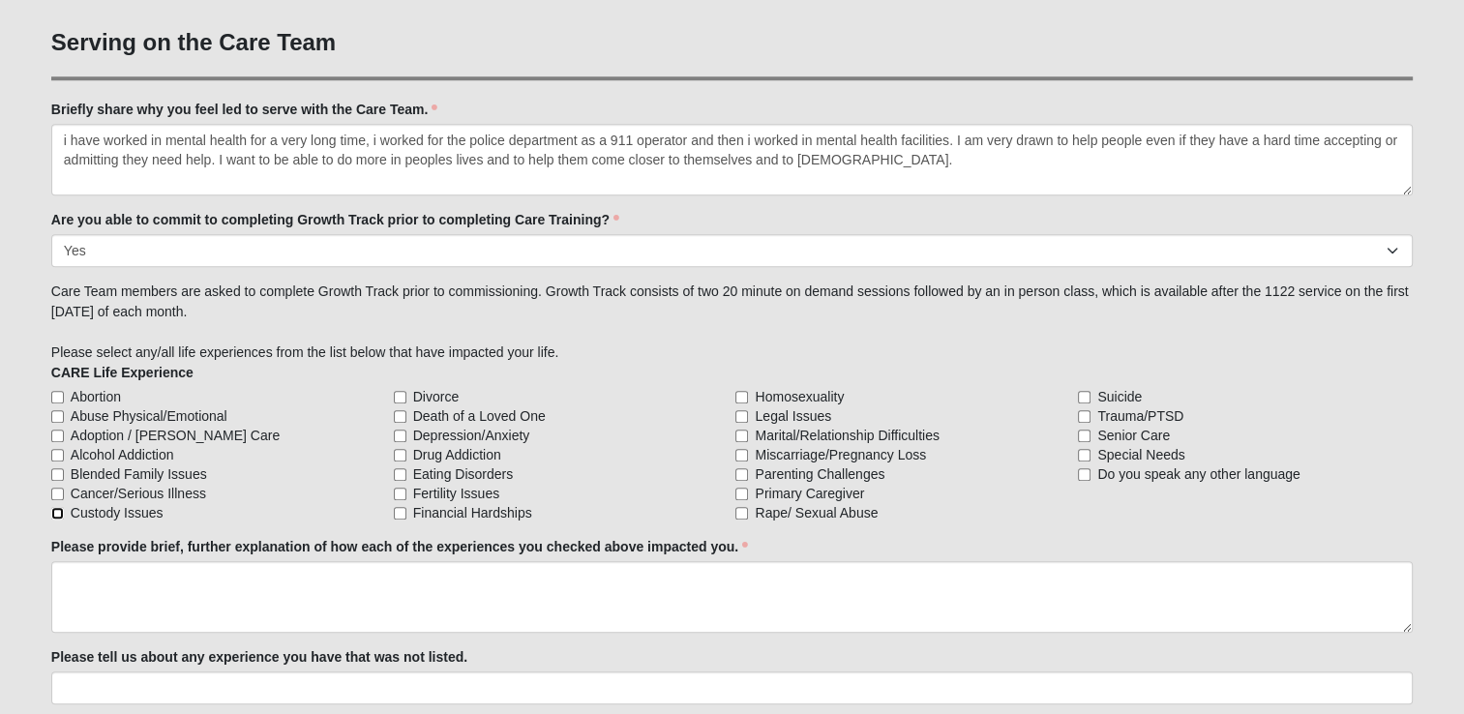
click at [55, 510] on input "Custody Issues" at bounding box center [57, 513] width 13 height 13
click at [56, 510] on input "Custody Issues" at bounding box center [57, 513] width 13 height 13
checkbox input "true"
click at [394, 396] on input "Divorce" at bounding box center [400, 397] width 13 height 13
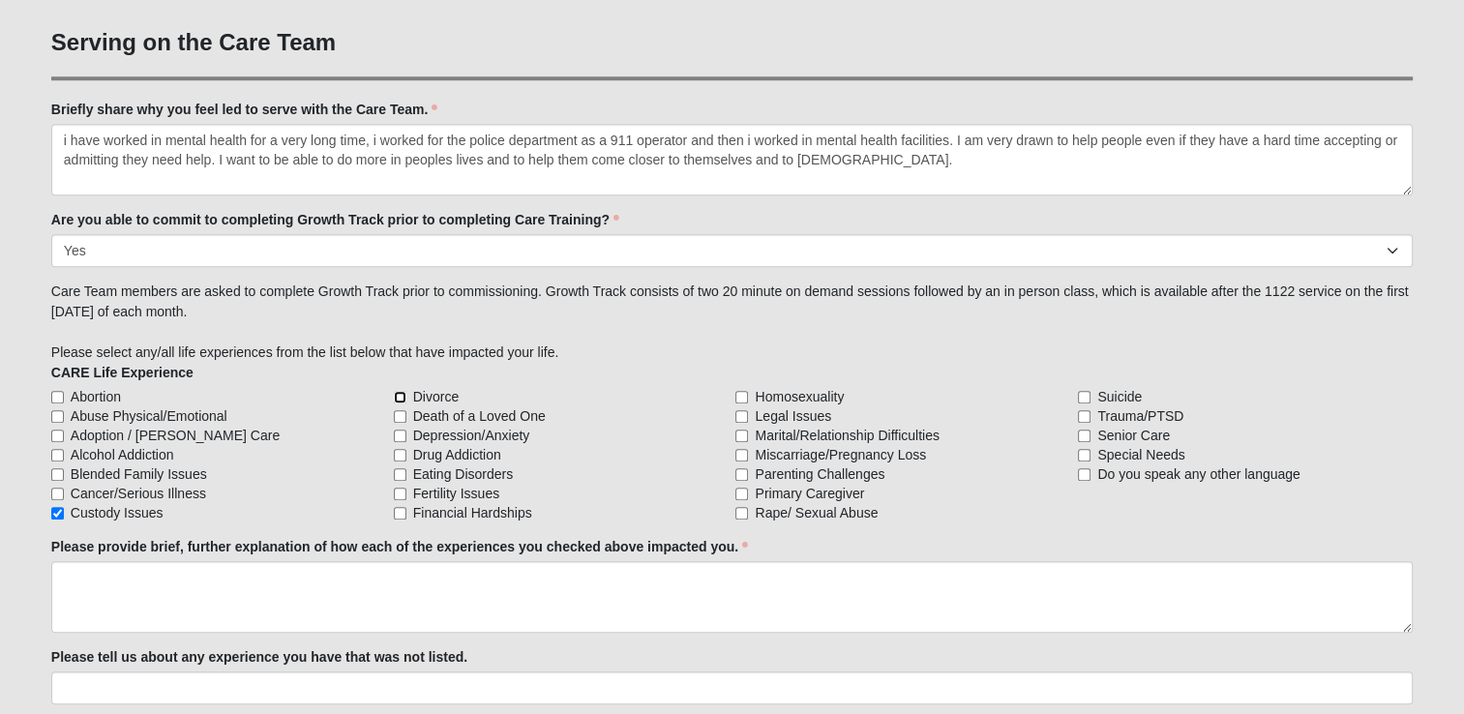
checkbox input "true"
click at [397, 414] on input "Death of a Loved One" at bounding box center [400, 416] width 13 height 13
checkbox input "true"
click at [403, 433] on input "Depression/Anxiety" at bounding box center [400, 436] width 13 height 13
checkbox input "true"
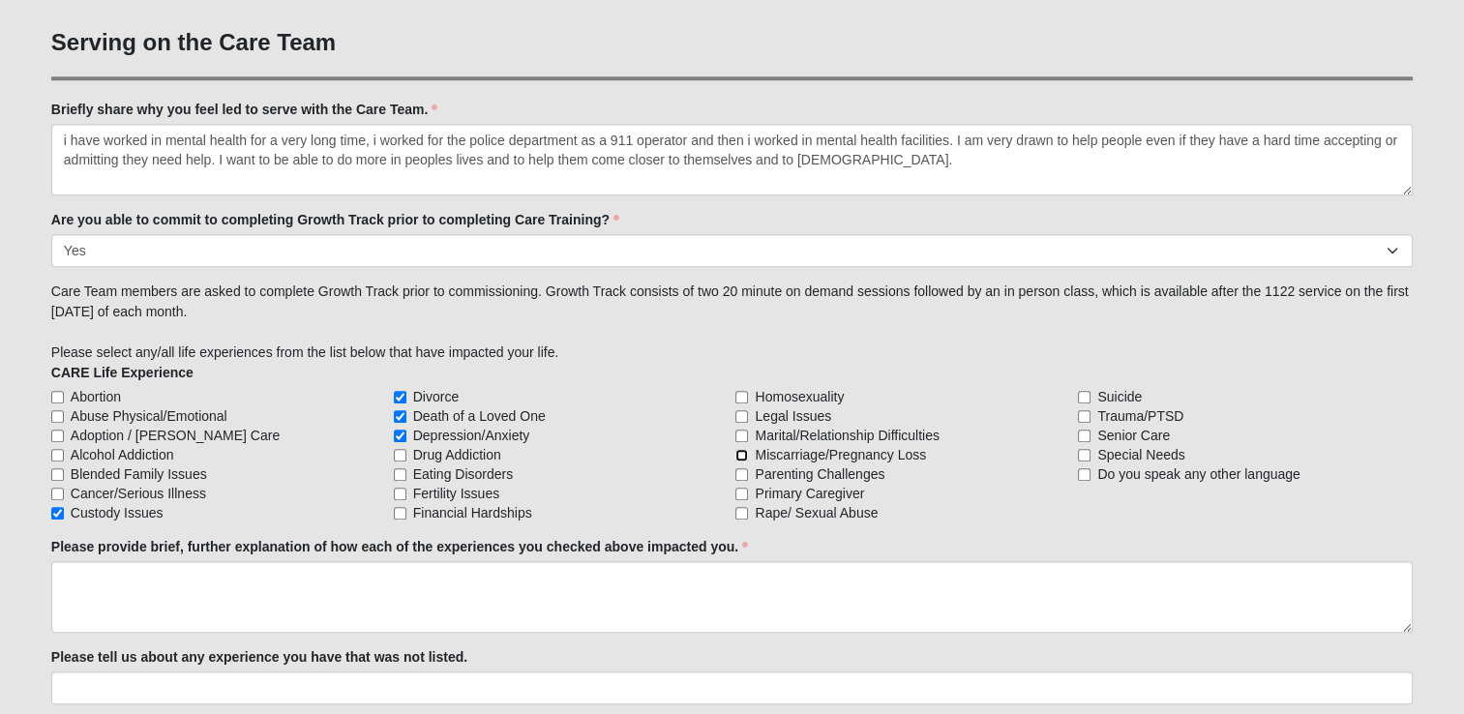
click at [739, 453] on input "Miscarriage/Pregnancy Loss" at bounding box center [742, 455] width 13 height 13
checkbox input "true"
click at [1080, 413] on input "Trauma/PTSD" at bounding box center [1084, 416] width 13 height 13
checkbox input "true"
click at [1086, 396] on input "Suicide" at bounding box center [1084, 397] width 13 height 13
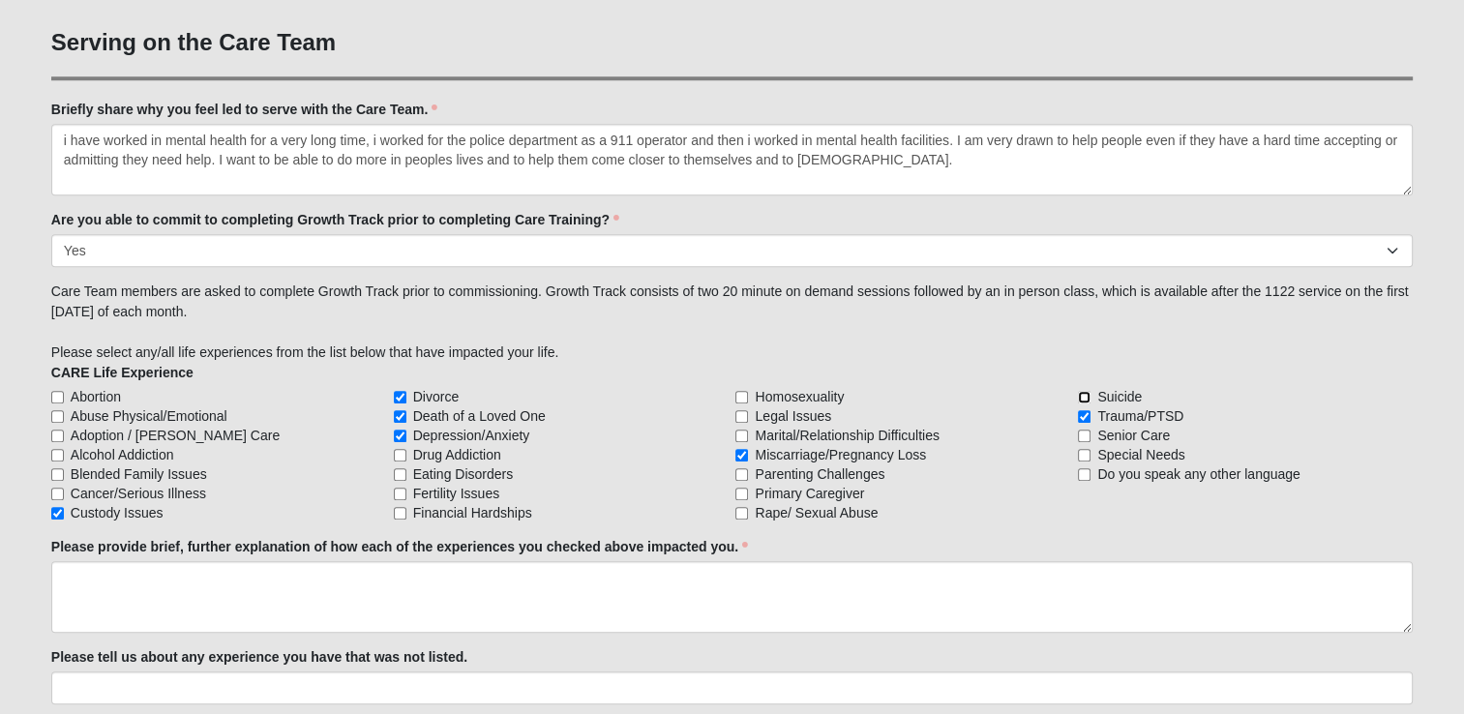
checkbox input "true"
click at [59, 509] on input "Custody Issues" at bounding box center [57, 513] width 13 height 13
click at [61, 509] on input "Custody Issues" at bounding box center [57, 513] width 13 height 13
checkbox input "true"
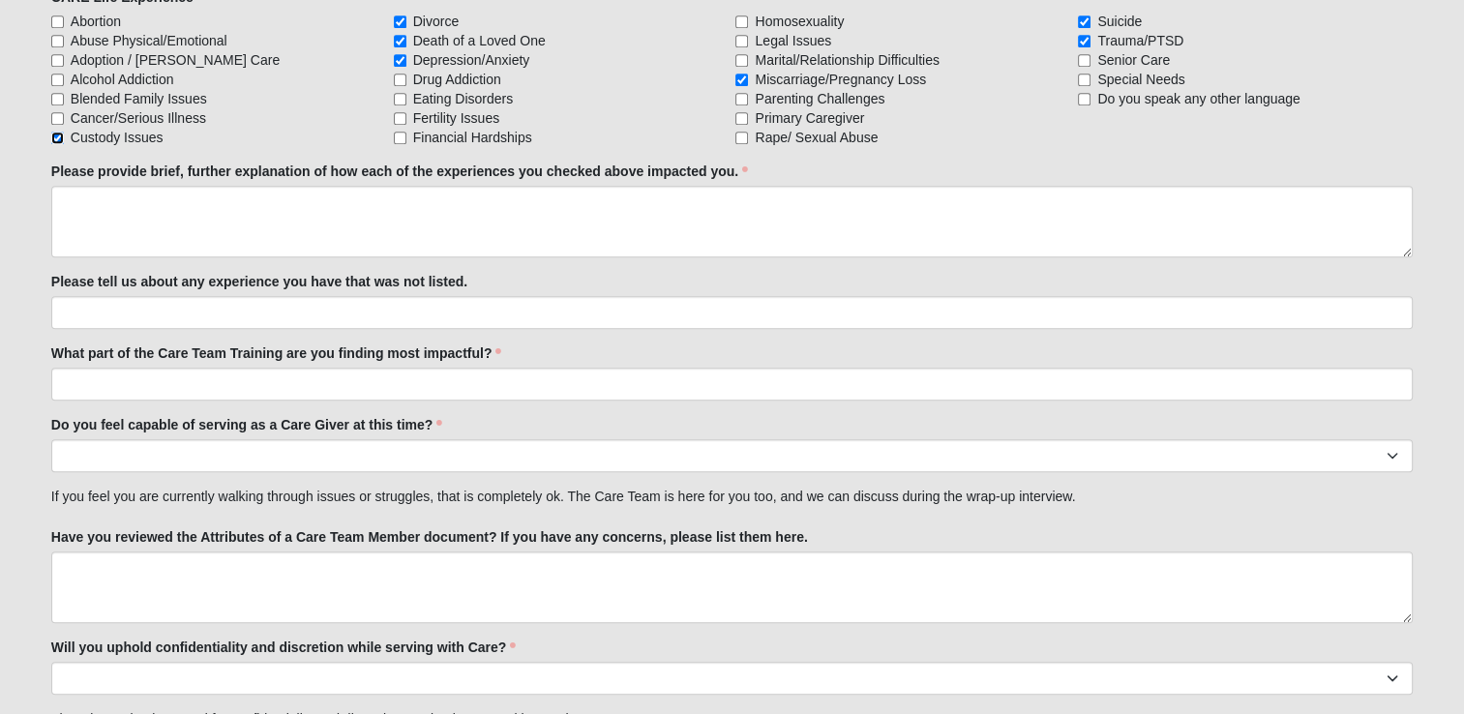
scroll to position [2001, 0]
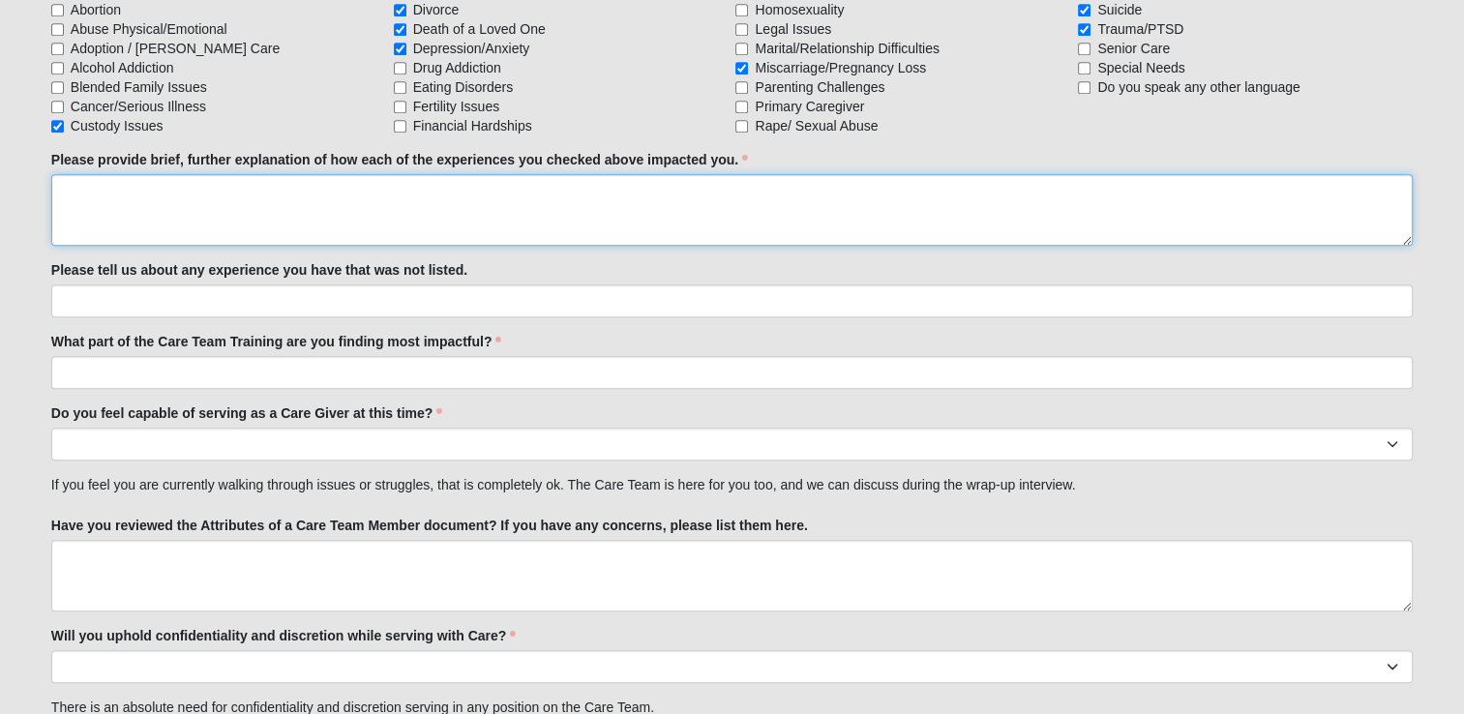
click at [376, 214] on textarea "Please provide brief, further explanation of how each of the experiences you ch…" at bounding box center [732, 210] width 1362 height 72
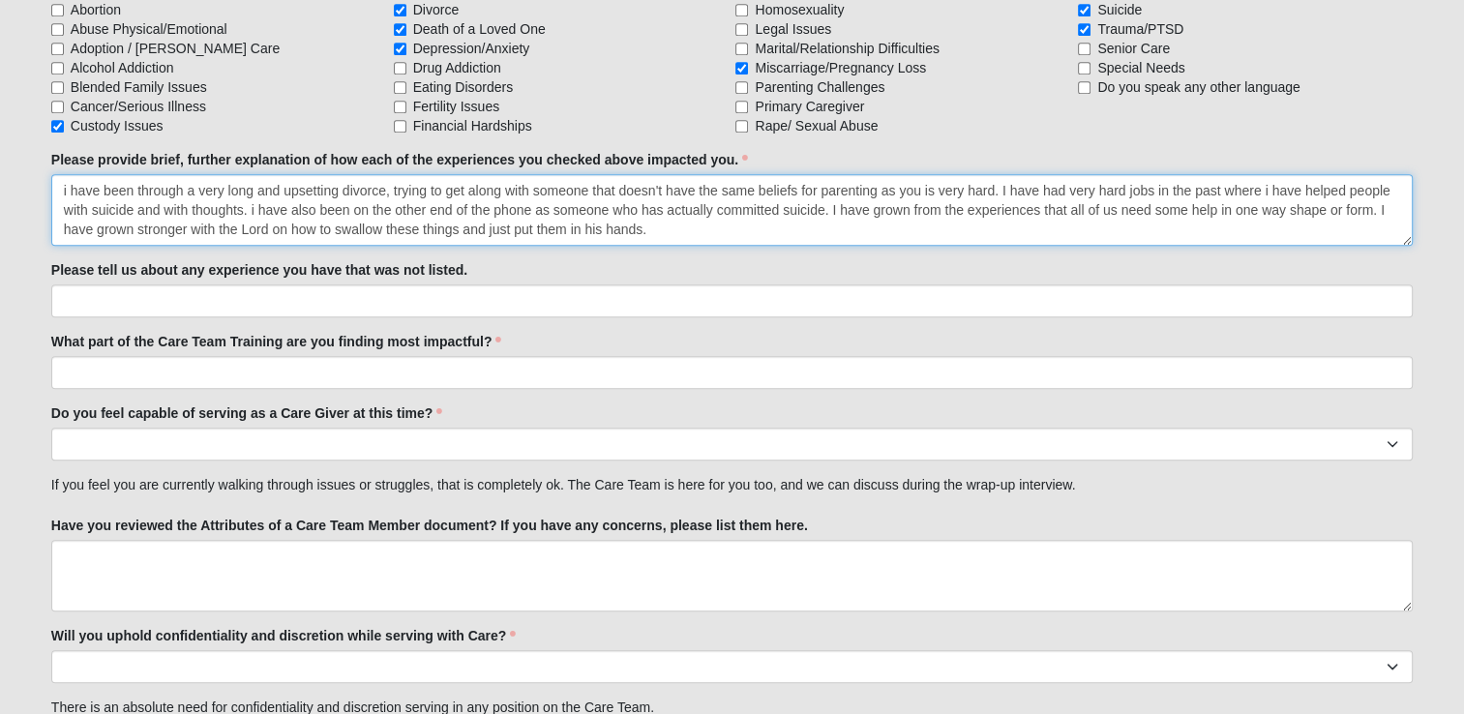
type textarea "i have been through a very long and upsetting divorce, trying to get along with…"
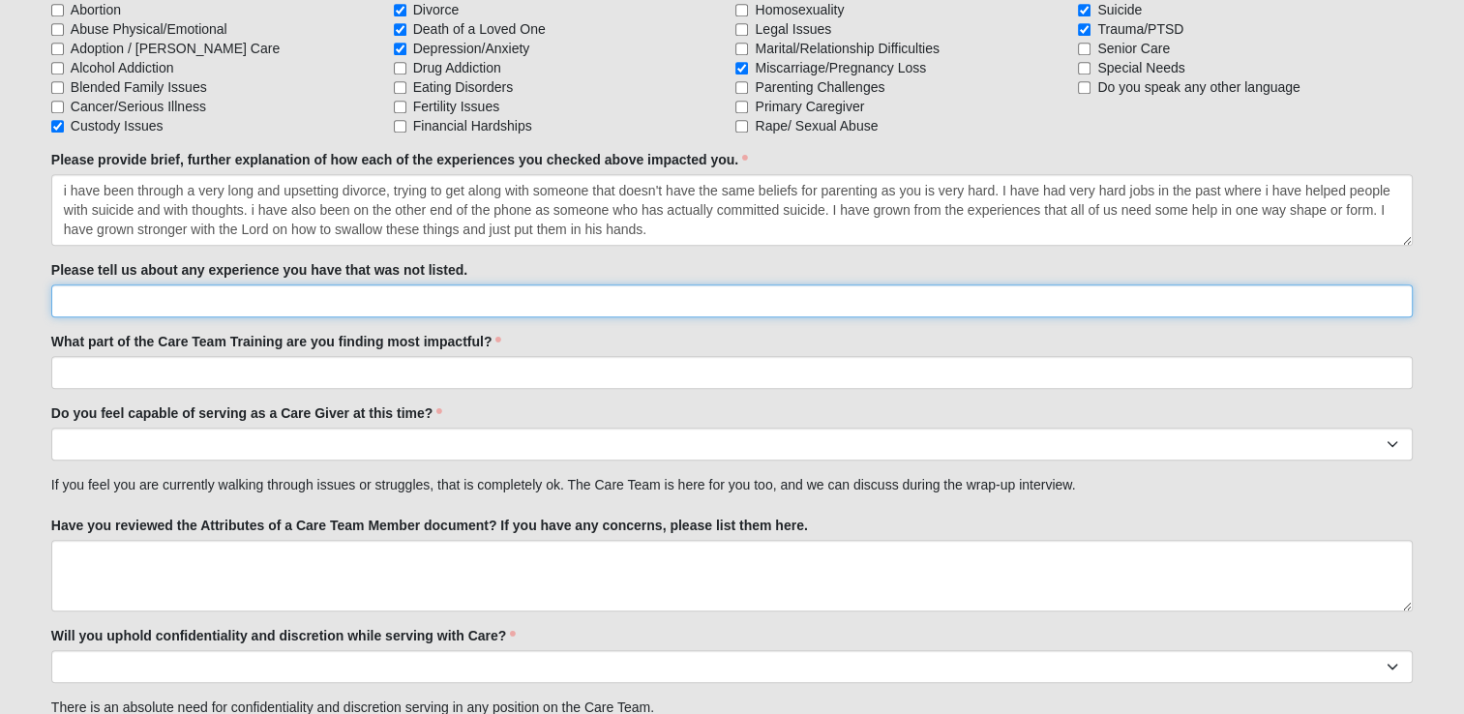
click at [364, 299] on input "Please tell us about any experience you have that was not listed." at bounding box center [732, 301] width 1362 height 33
type input "NA"
drag, startPoint x: 376, startPoint y: 298, endPoint x: -4, endPoint y: 298, distance: 379.4
type input "I worked for JSO as a"
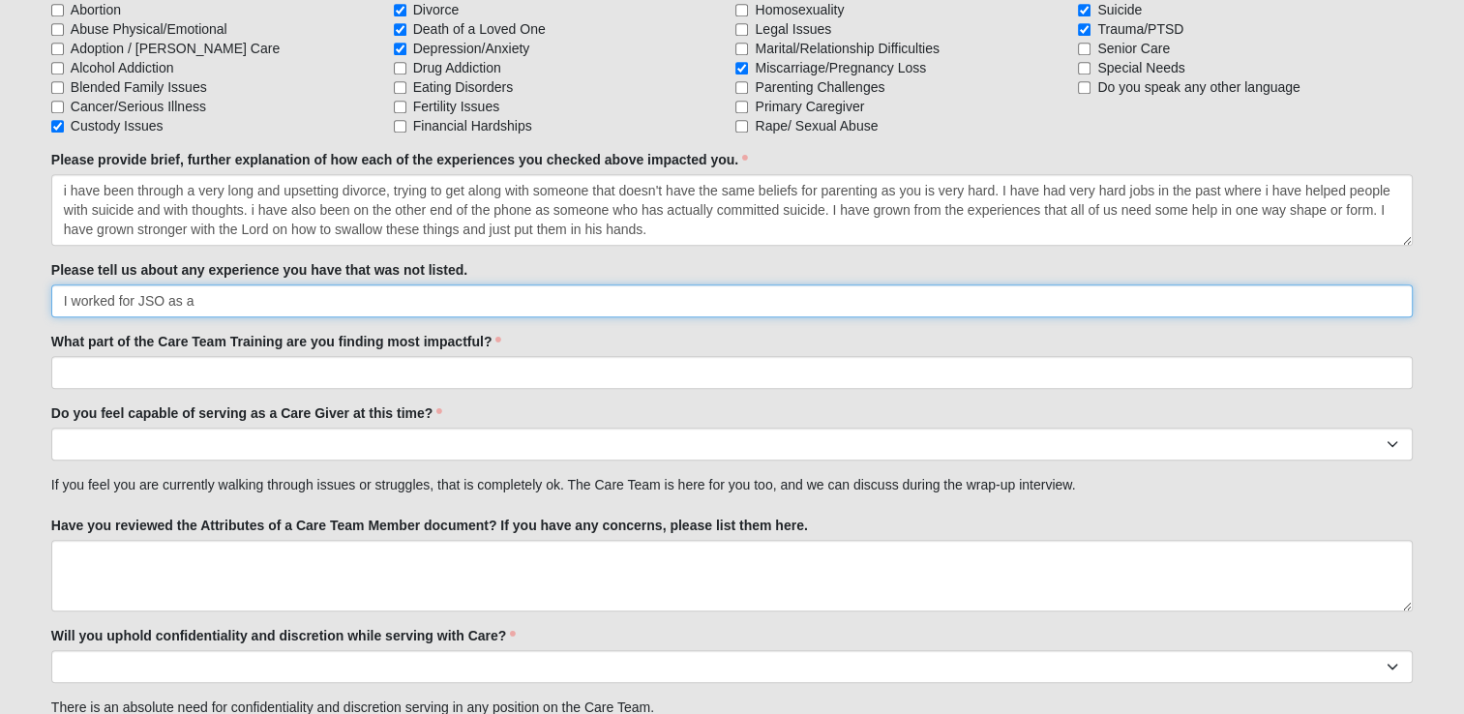
drag, startPoint x: 293, startPoint y: 309, endPoint x: -4, endPoint y: 312, distance: 297.1
type input "Na"
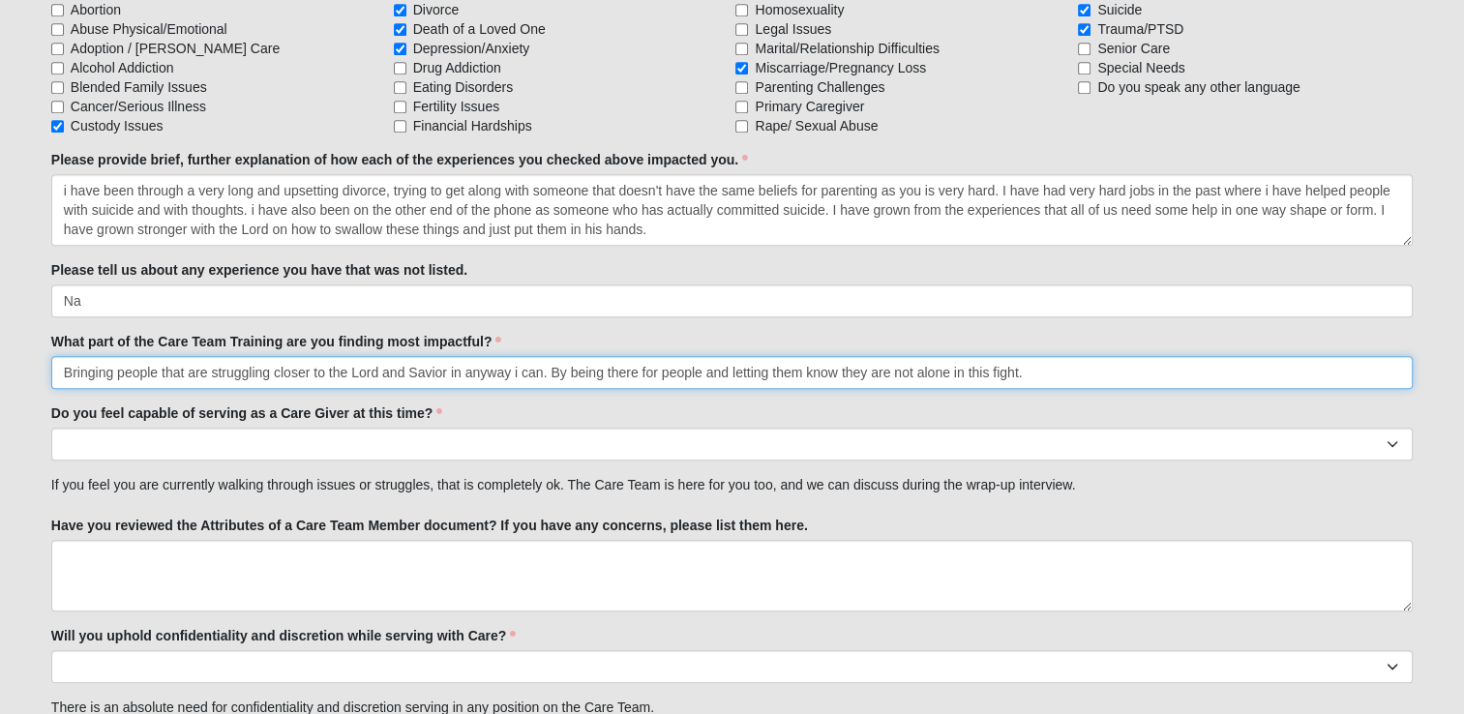
type input "Bringing people that are struggling closer to the Lord and Savior in anyway i c…"
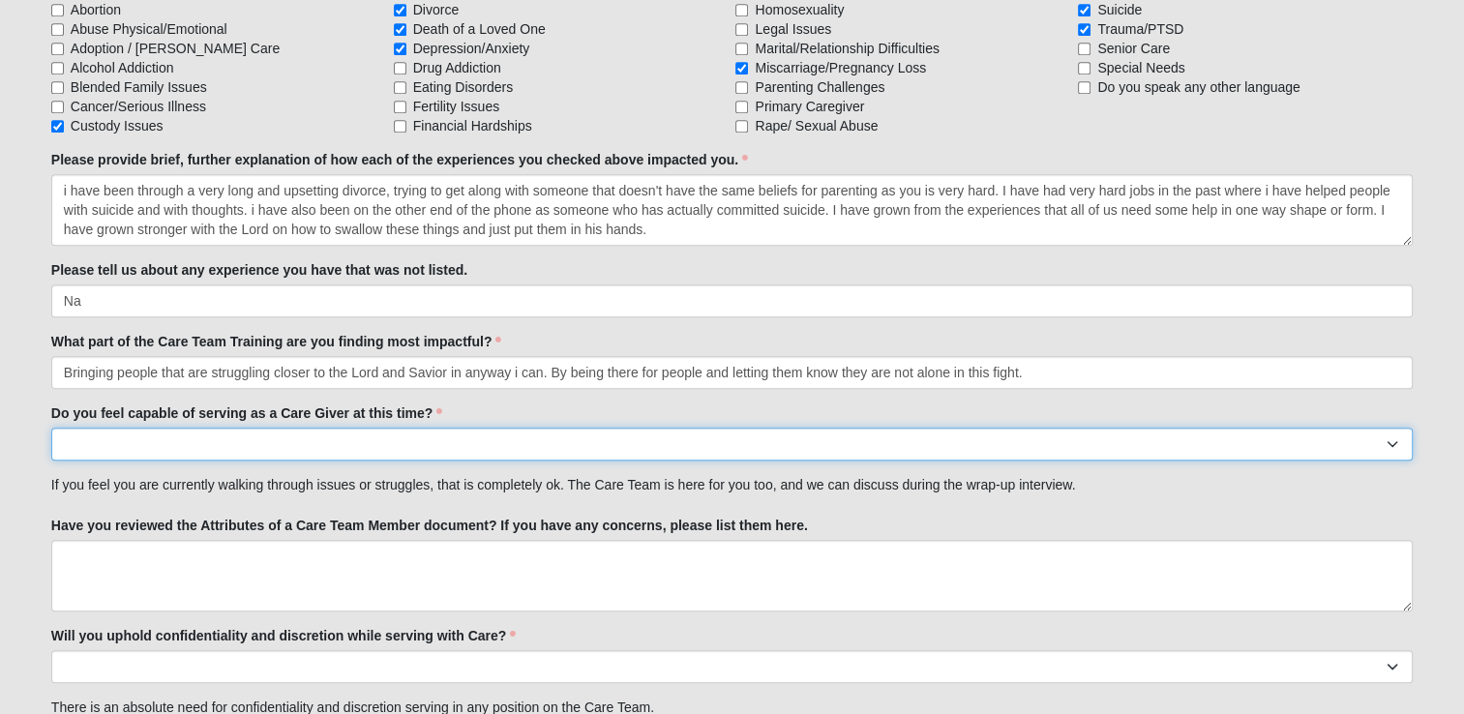
select select "True"
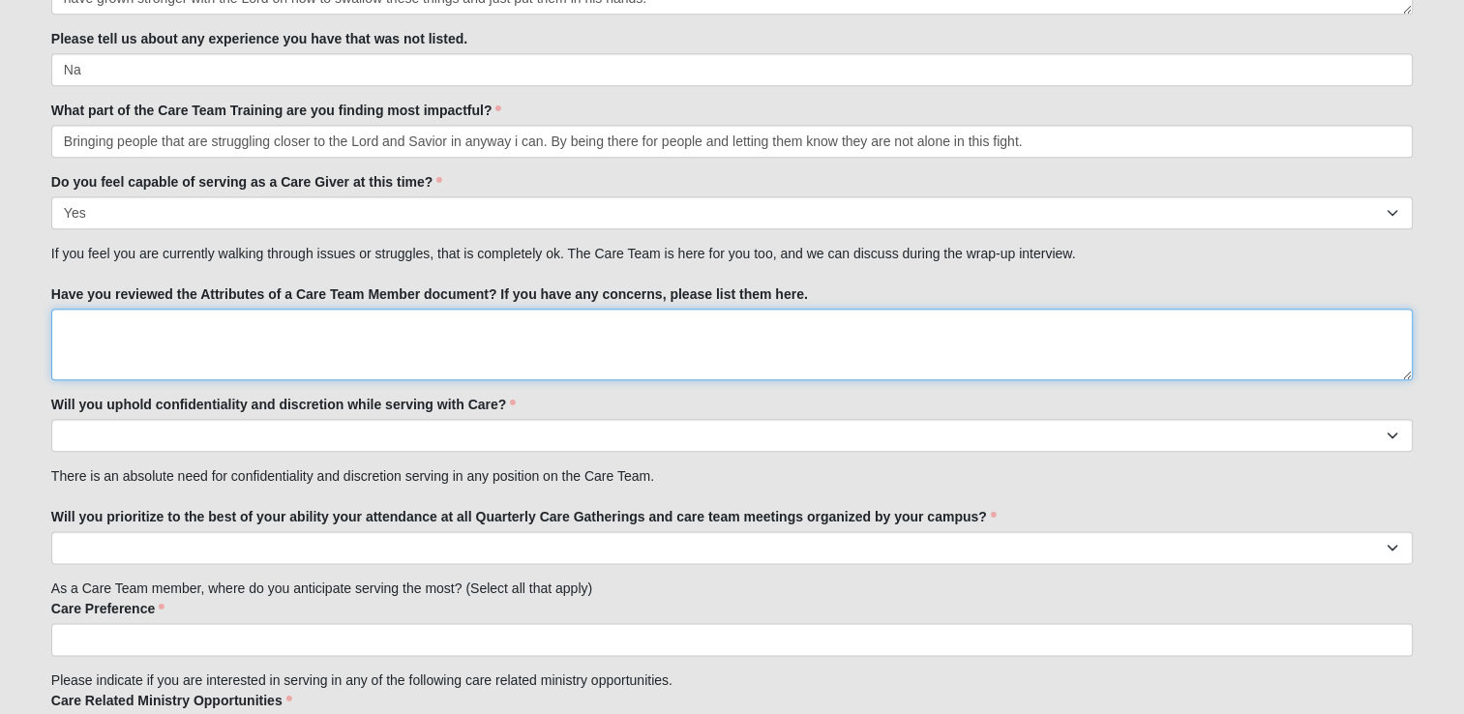
scroll to position [2291, 0]
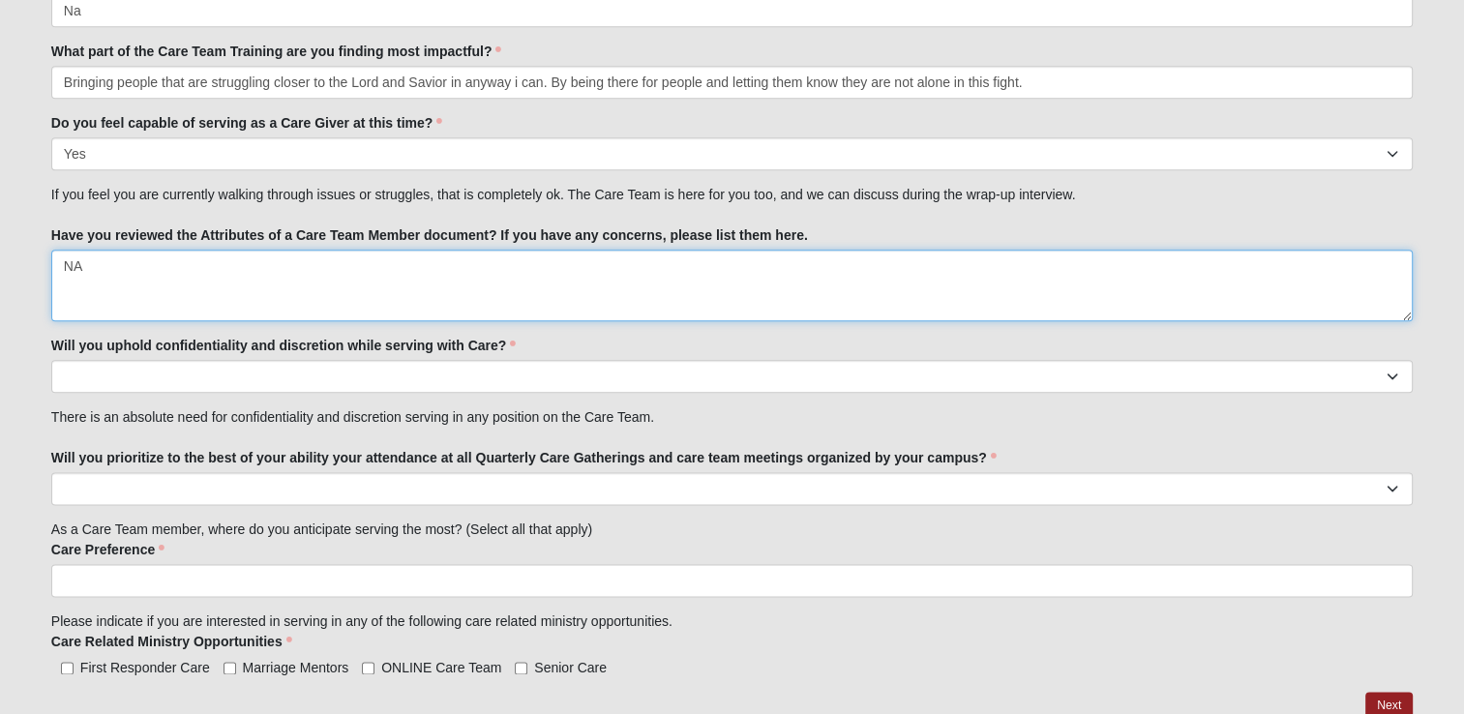
type textarea "N"
type textarea "yes i have, no concerns"
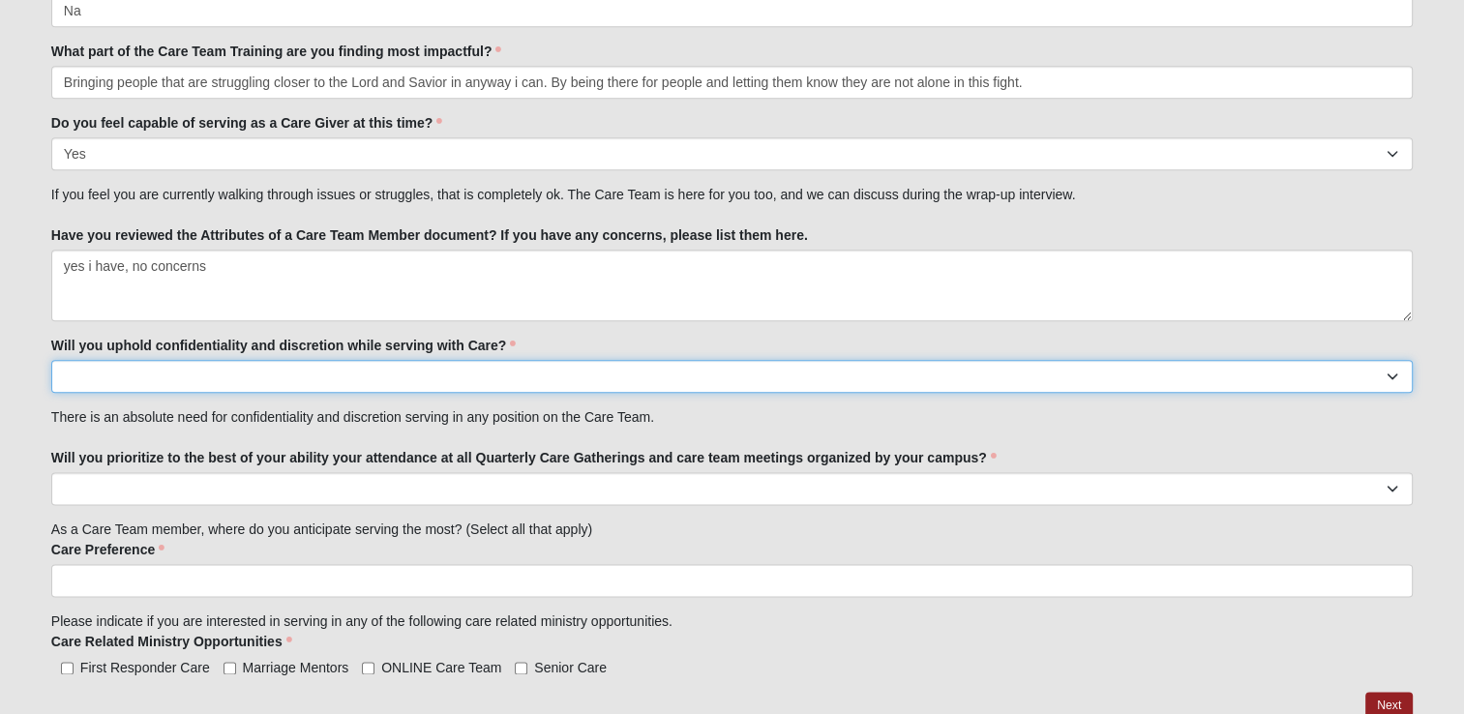
select select "True"
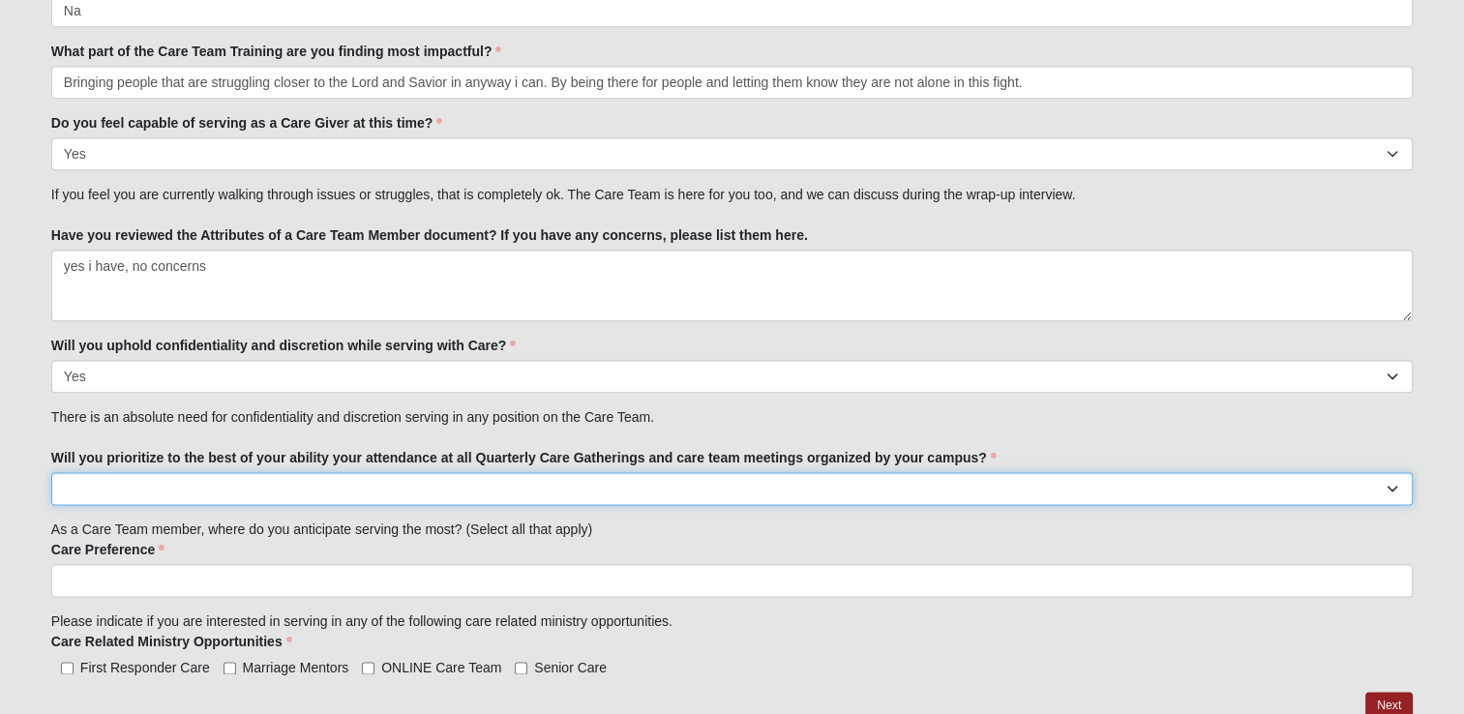
select select "True"
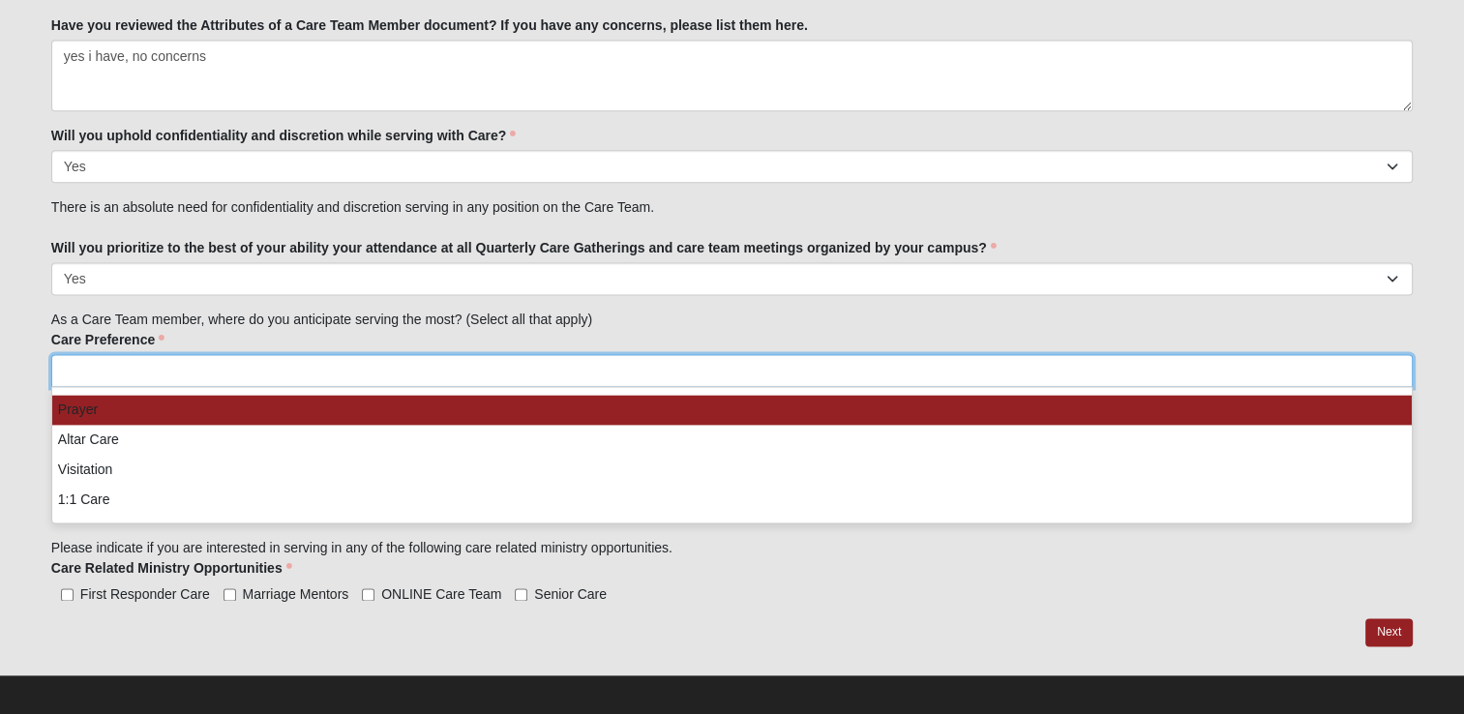
scroll to position [2506, 0]
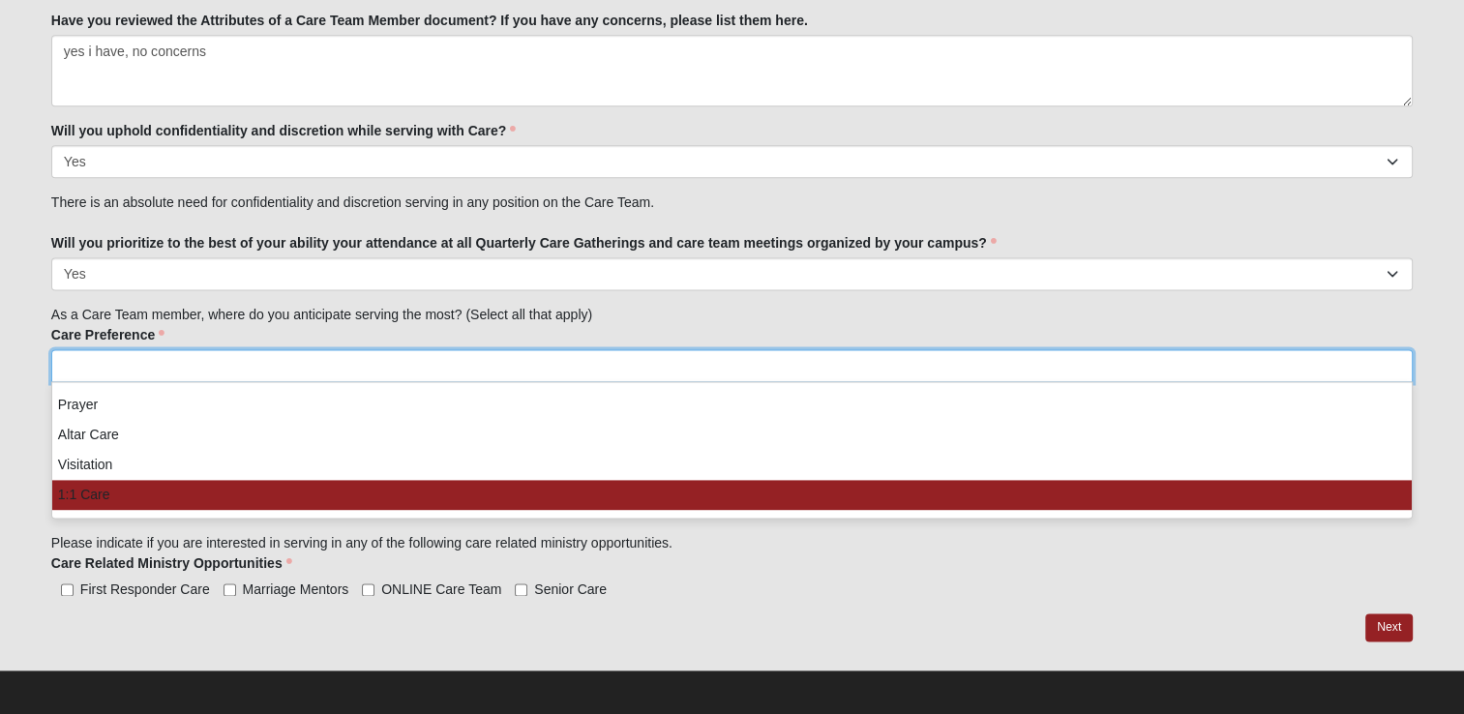
click at [147, 494] on li "1:1 Care" at bounding box center [732, 495] width 1360 height 30
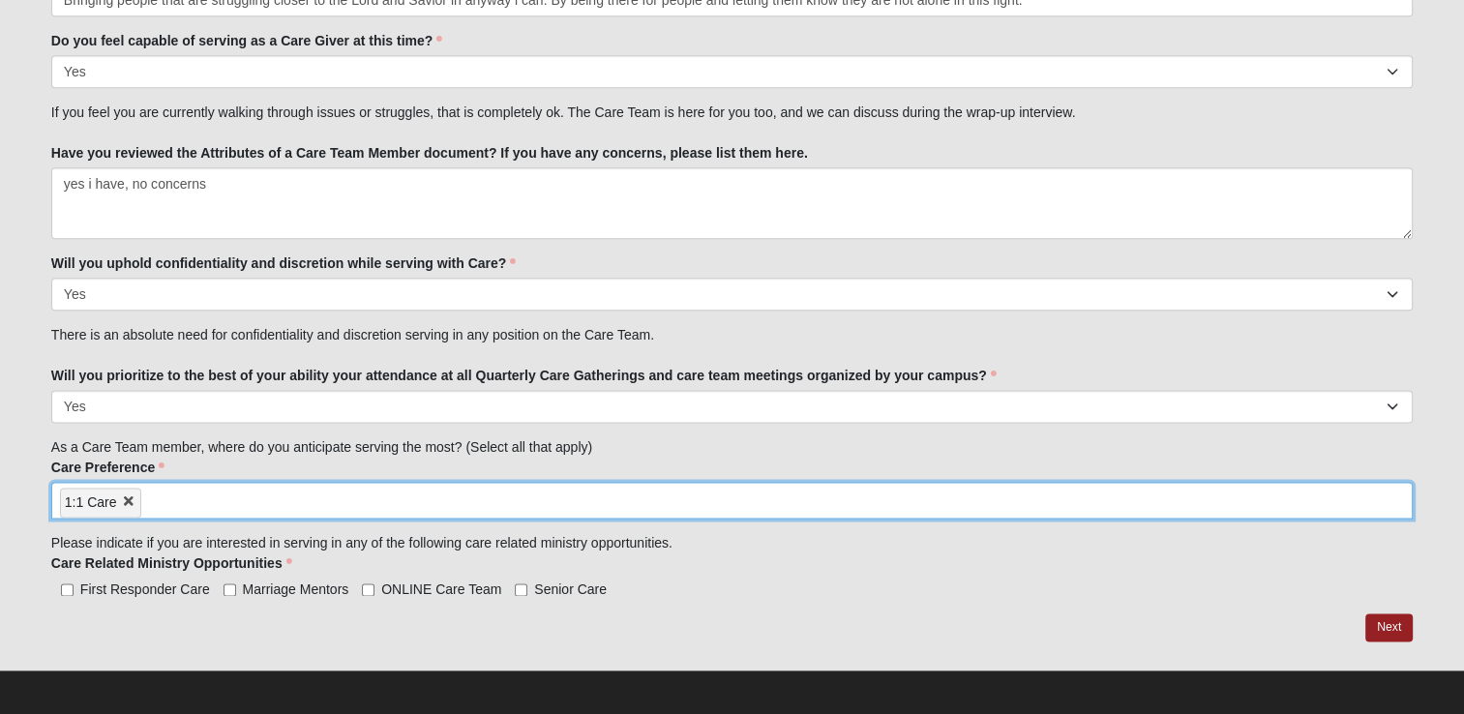
click at [839, 571] on div "Care Related Ministry Opportunities First Responder Care Marriage Mentors ONLIN…" at bounding box center [732, 576] width 1362 height 45
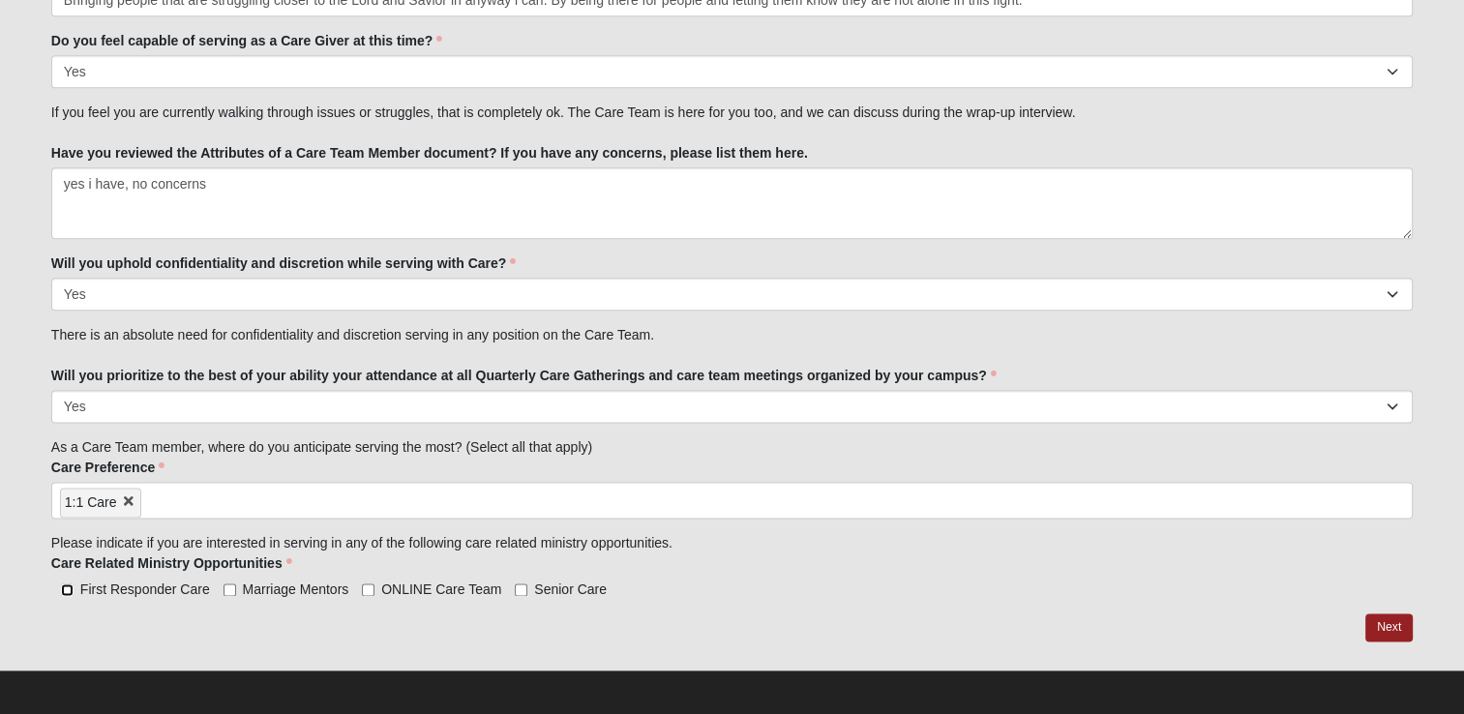
click at [66, 586] on input "First Responder Care" at bounding box center [67, 590] width 13 height 13
checkbox input "true"
click at [696, 554] on div "Care Related Ministry Opportunities First Responder Care Marriage Mentors ONLIN…" at bounding box center [732, 576] width 1362 height 45
click at [1409, 617] on link "Next" at bounding box center [1389, 628] width 47 height 28
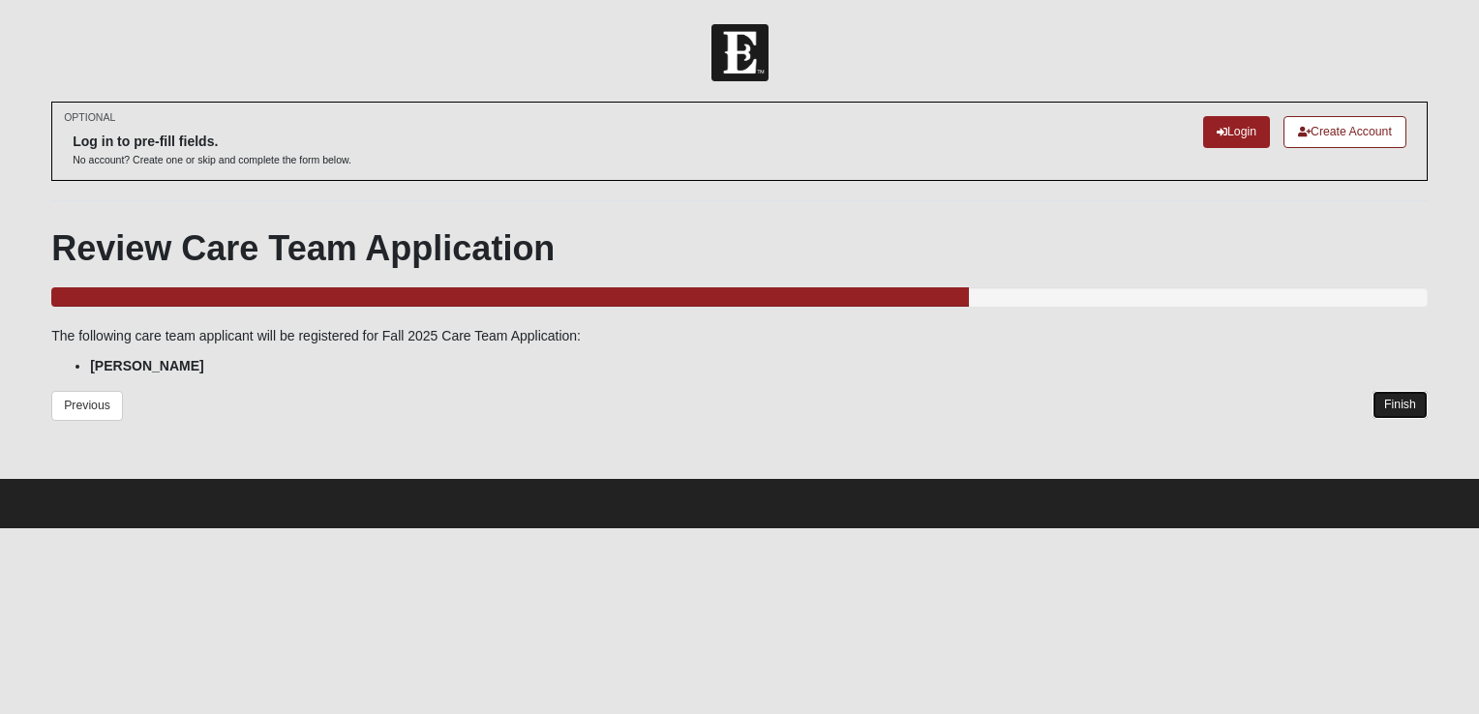
click at [1378, 393] on link "Finish" at bounding box center [1399, 405] width 55 height 28
